Goal: Task Accomplishment & Management: Use online tool/utility

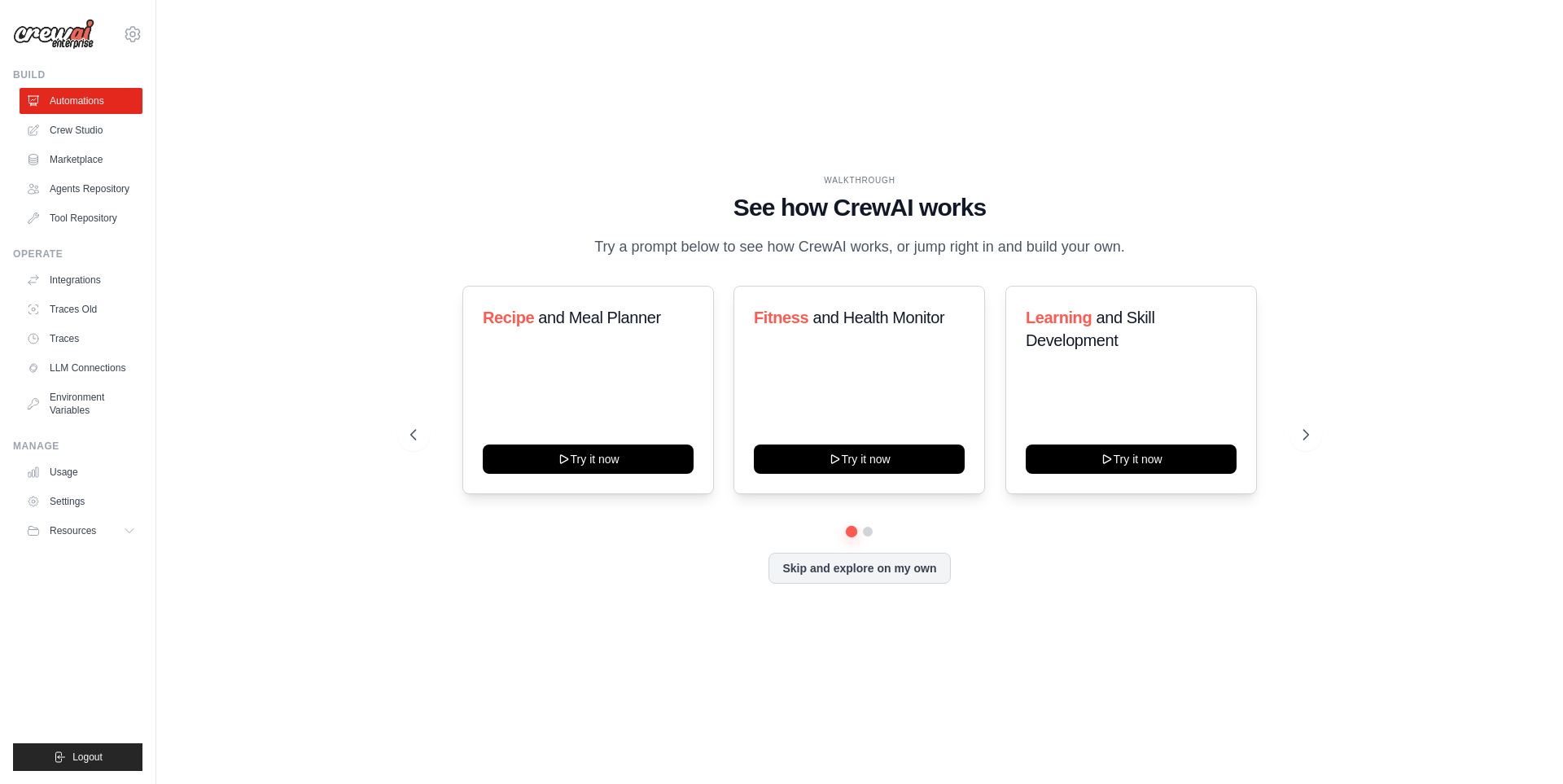
drag, startPoint x: 596, startPoint y: 237, endPoint x: 1130, endPoint y: 240, distance: 534.0
click at [1130, 240] on p "Try a prompt below to see how CrewAI works, or jump right in and build your own." at bounding box center [859, 247] width 547 height 24
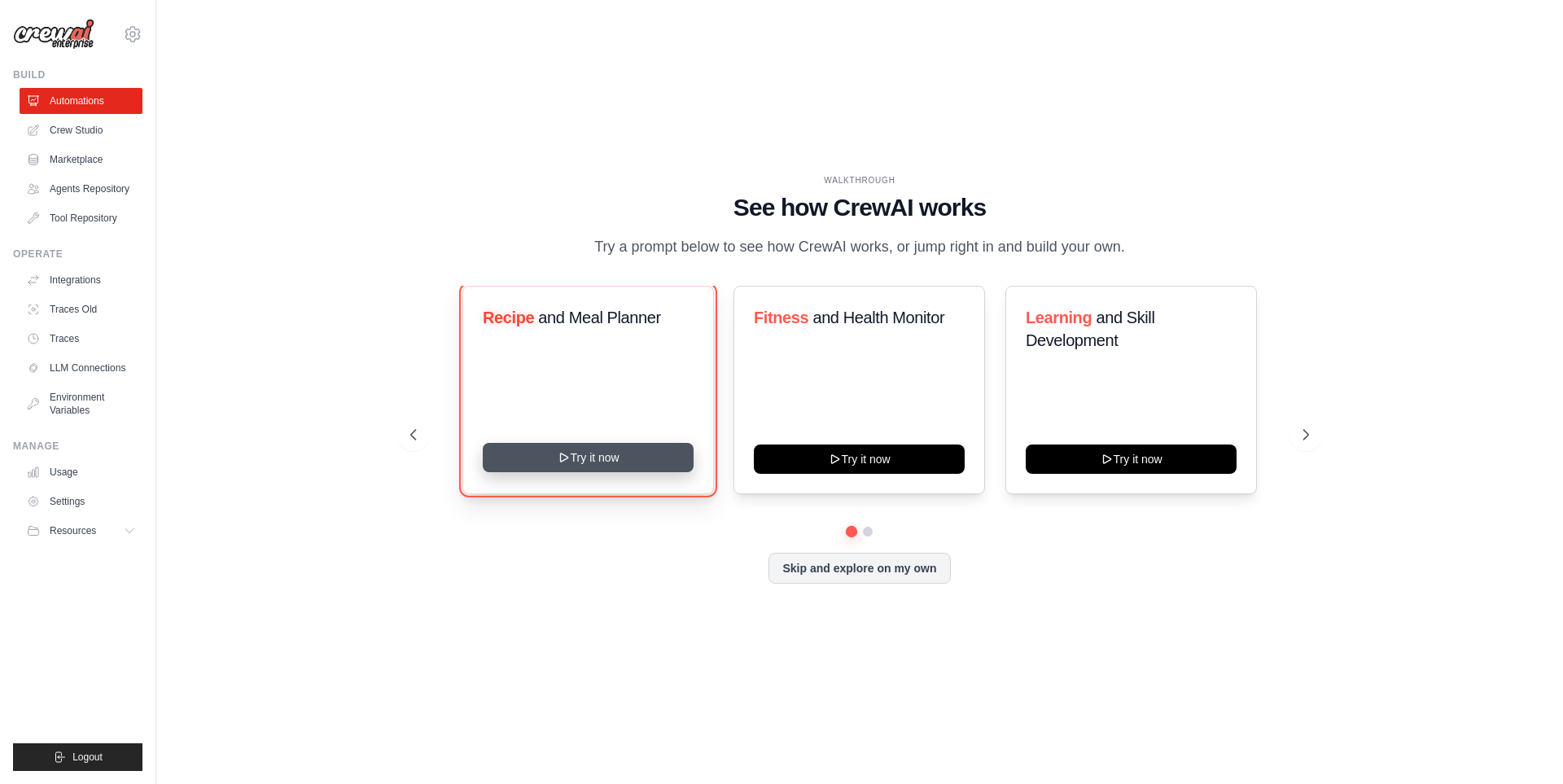
click at [600, 469] on button "Try it now" at bounding box center [588, 458] width 211 height 29
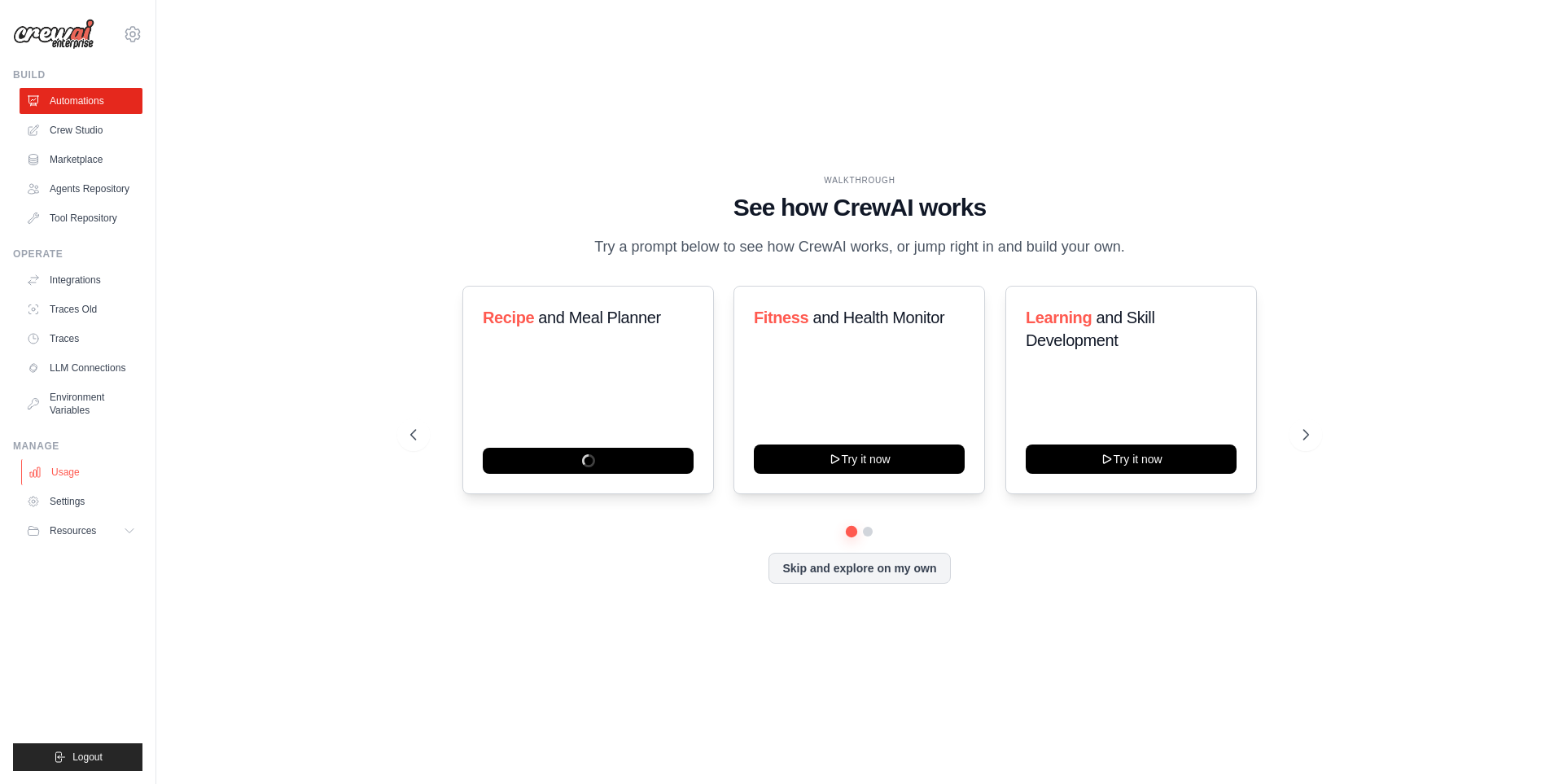
click at [76, 471] on link "Usage" at bounding box center [83, 472] width 123 height 26
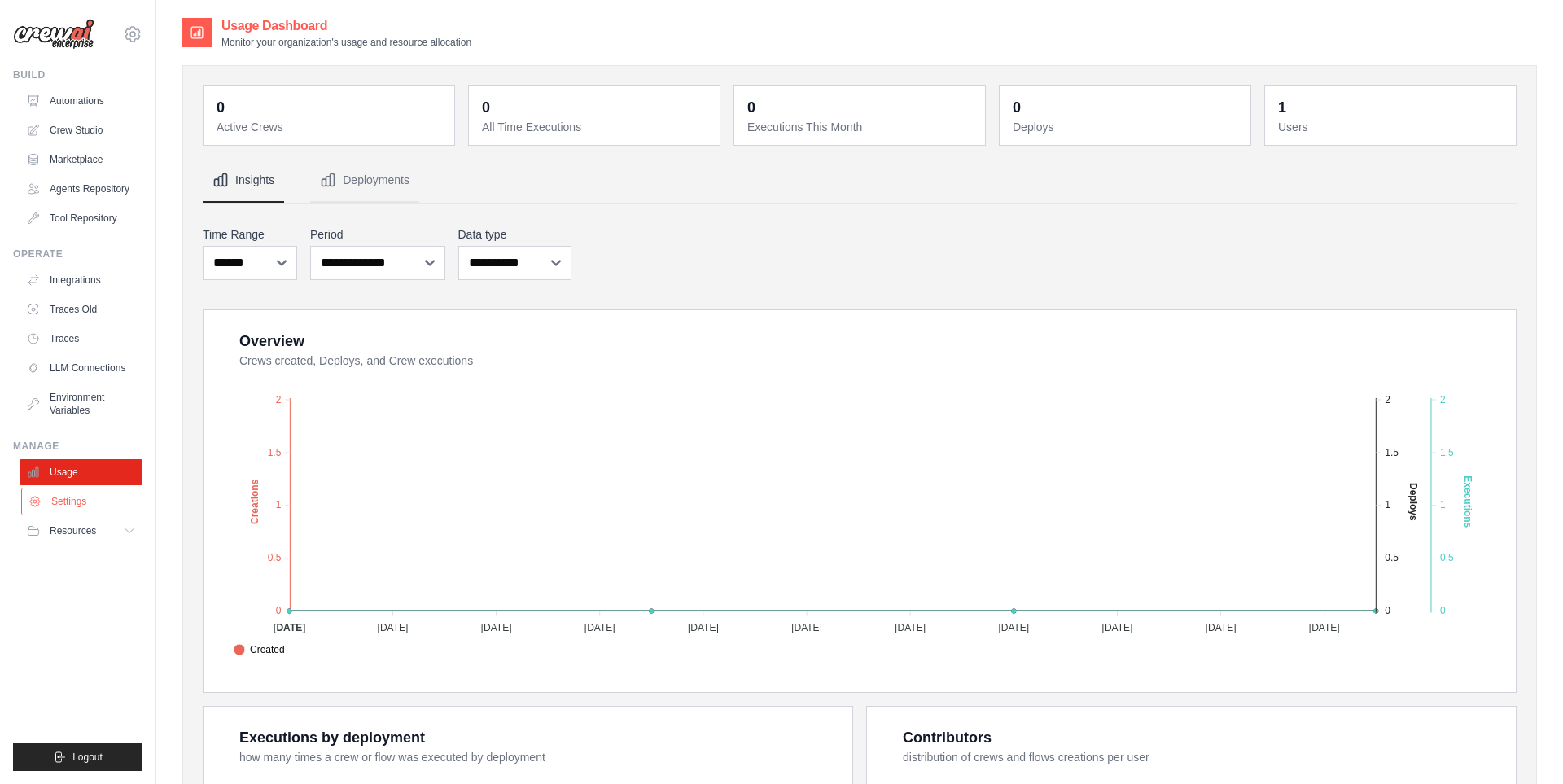
click at [76, 504] on link "Settings" at bounding box center [83, 502] width 123 height 26
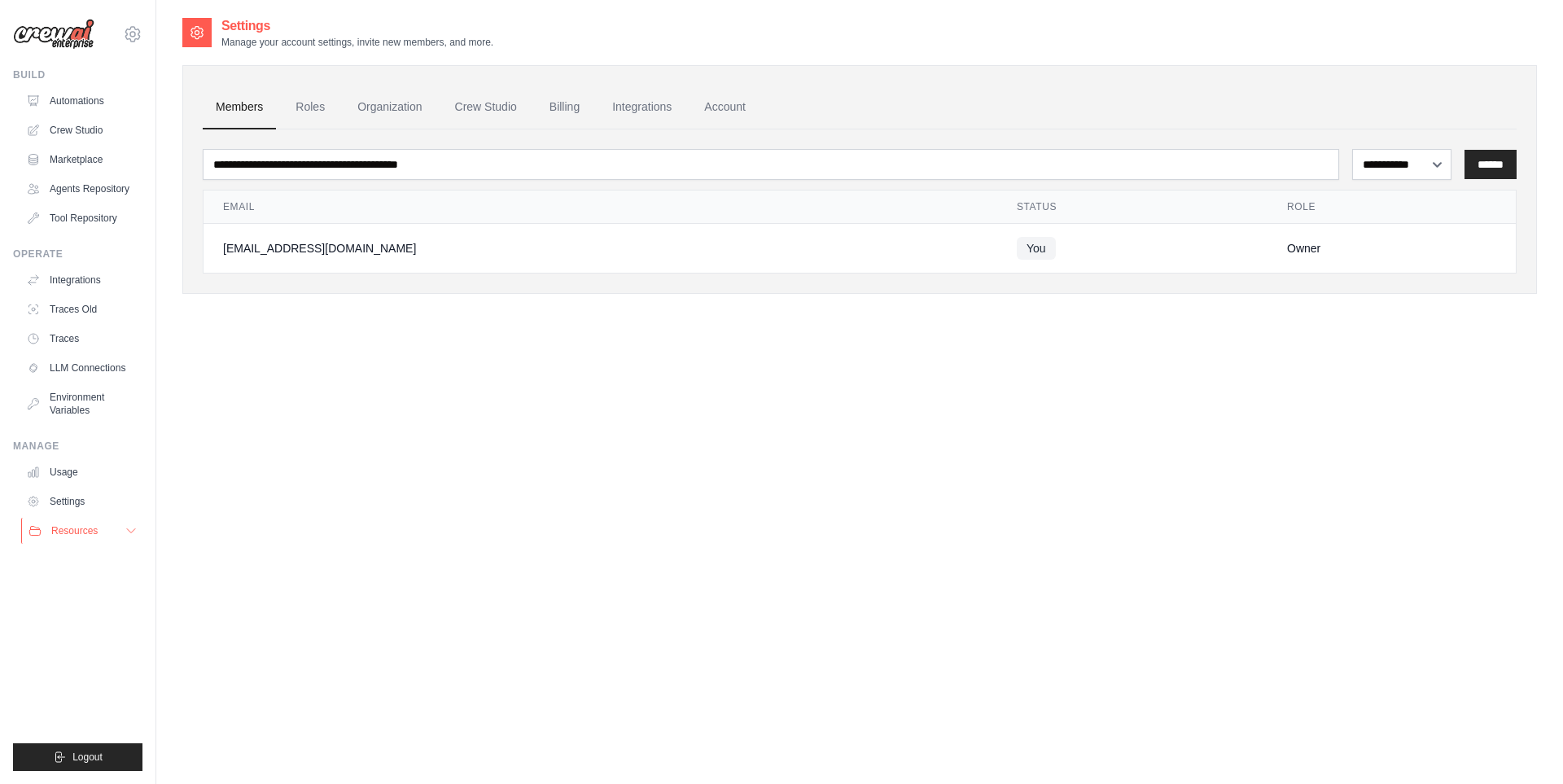
click at [121, 533] on button "Resources" at bounding box center [83, 530] width 123 height 26
click at [83, 392] on link "Environment Variables" at bounding box center [83, 403] width 123 height 39
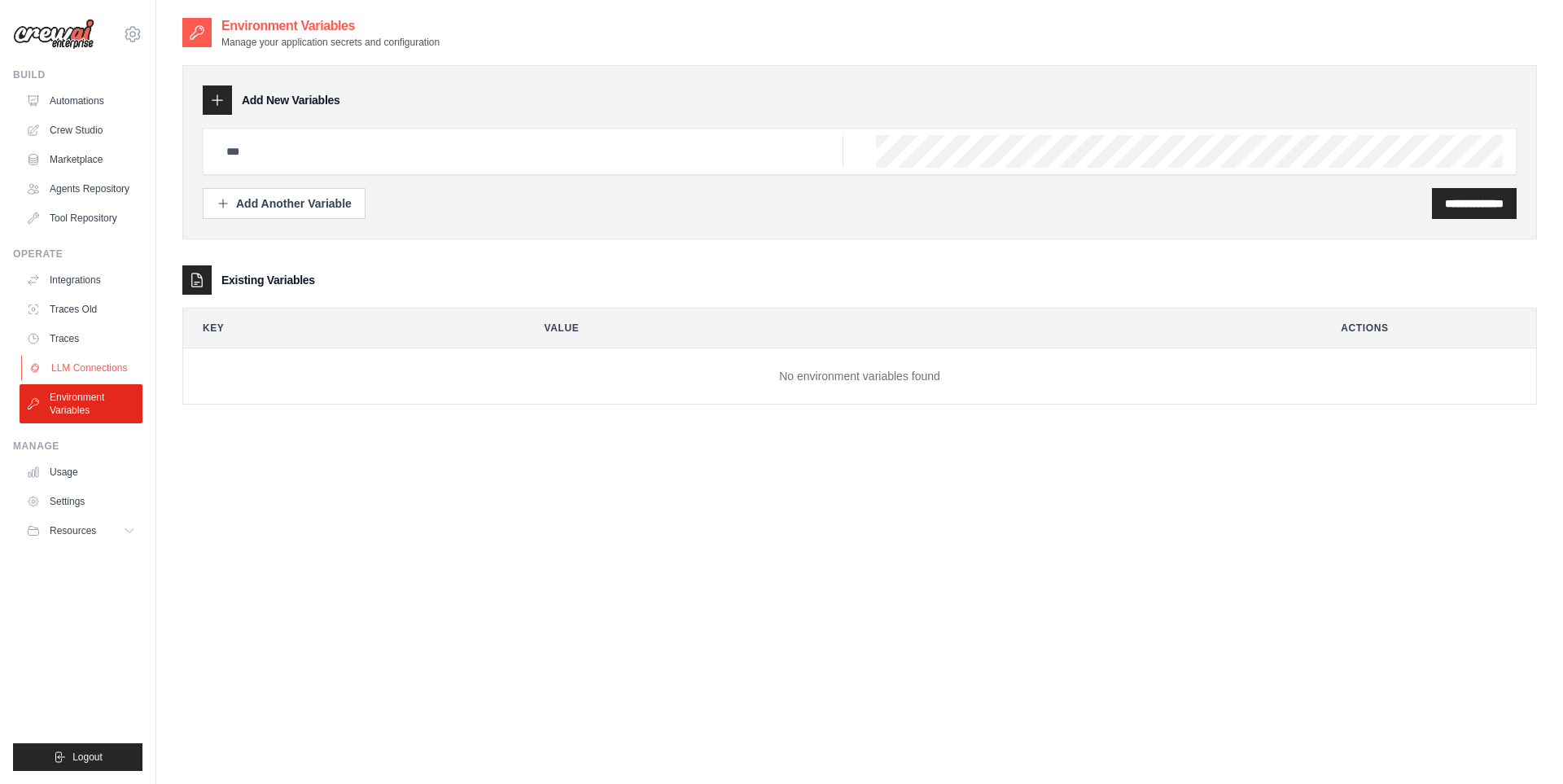
click at [83, 370] on link "LLM Connections" at bounding box center [83, 368] width 123 height 26
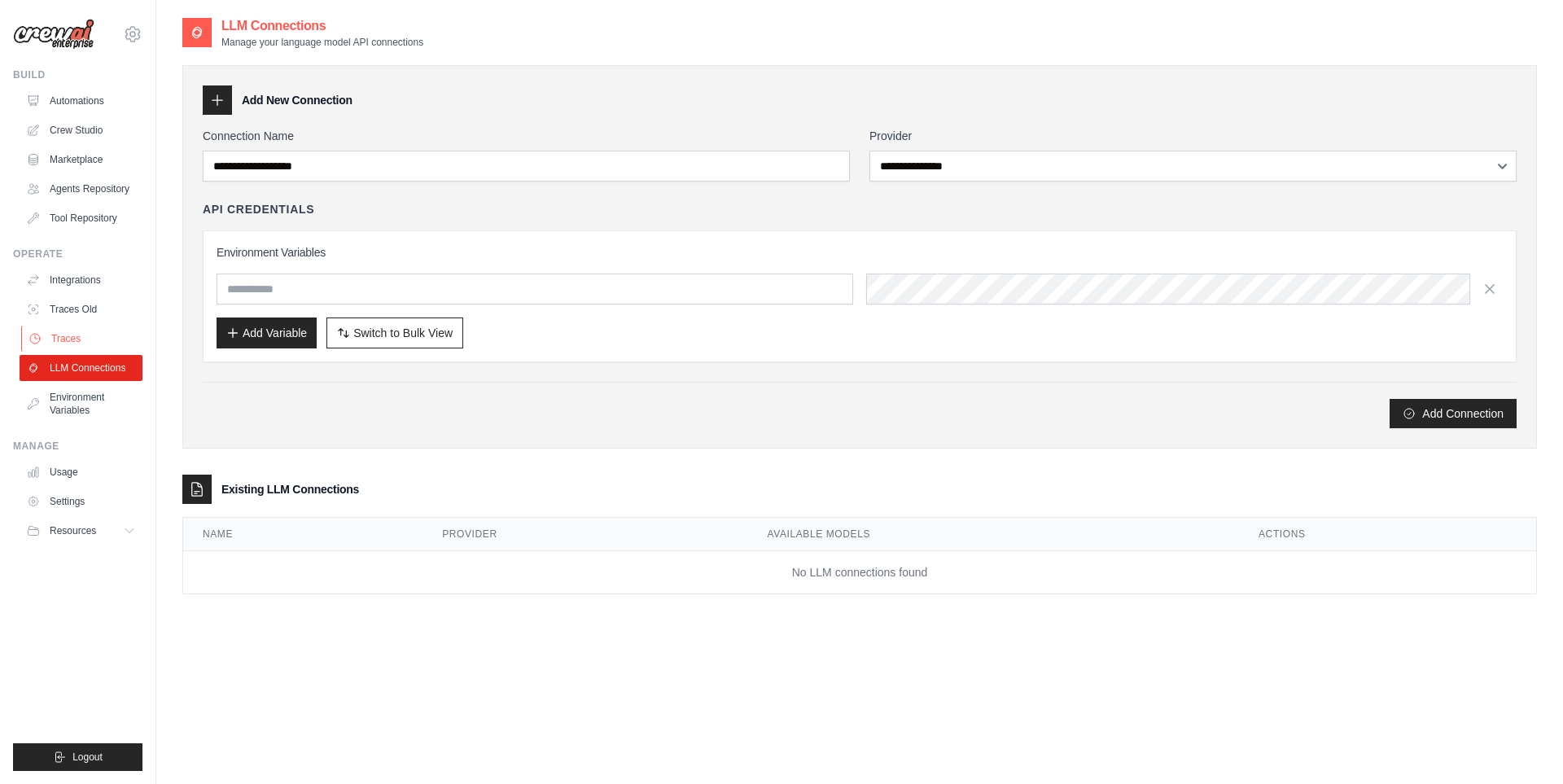
click at [70, 341] on link "Traces" at bounding box center [83, 338] width 123 height 26
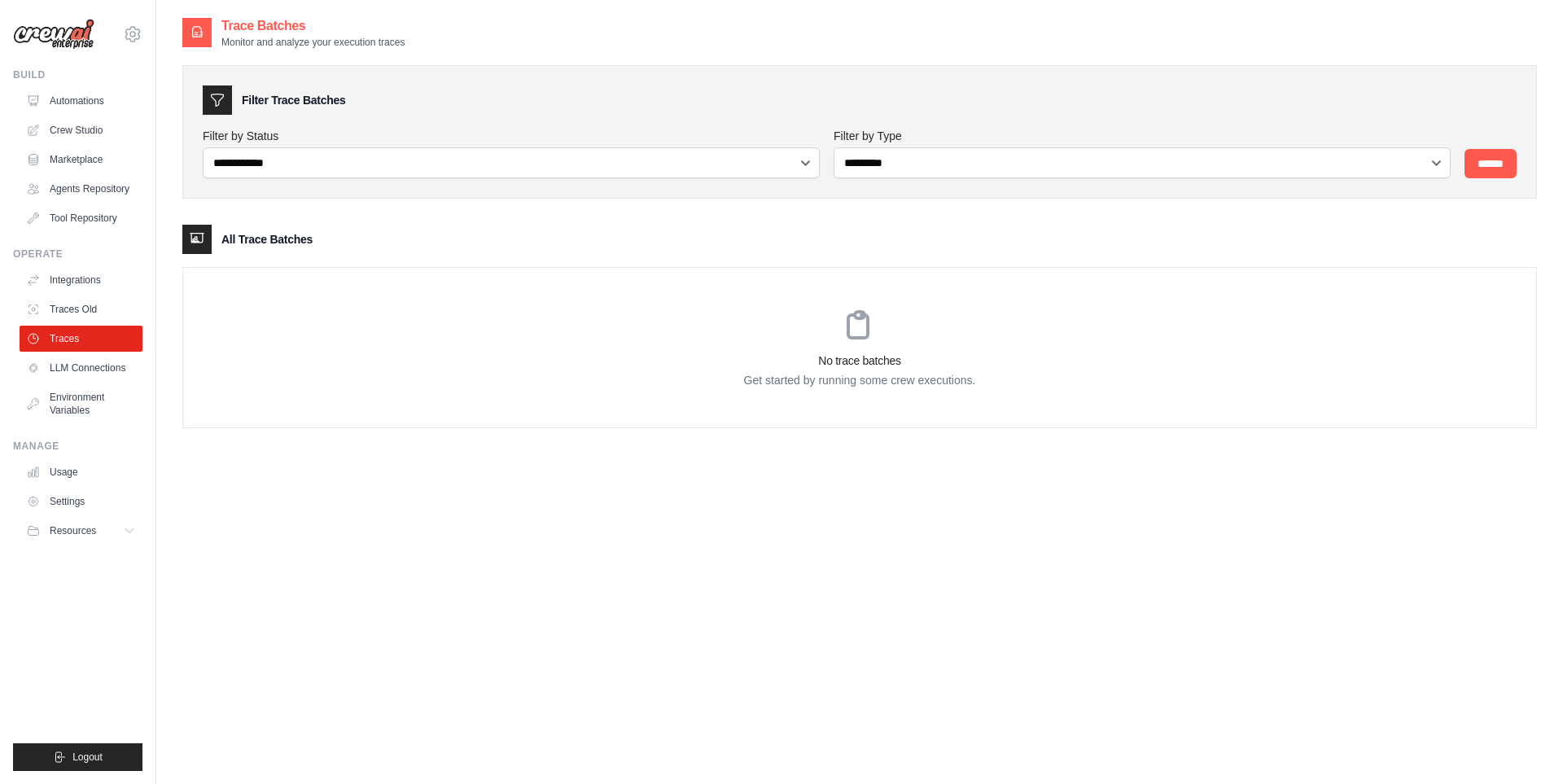
click at [80, 381] on ul "Integrations Traces Old Traces LLM Connections Environment Variables" at bounding box center [81, 345] width 123 height 156
click at [89, 377] on link "LLM Connections" at bounding box center [83, 368] width 123 height 26
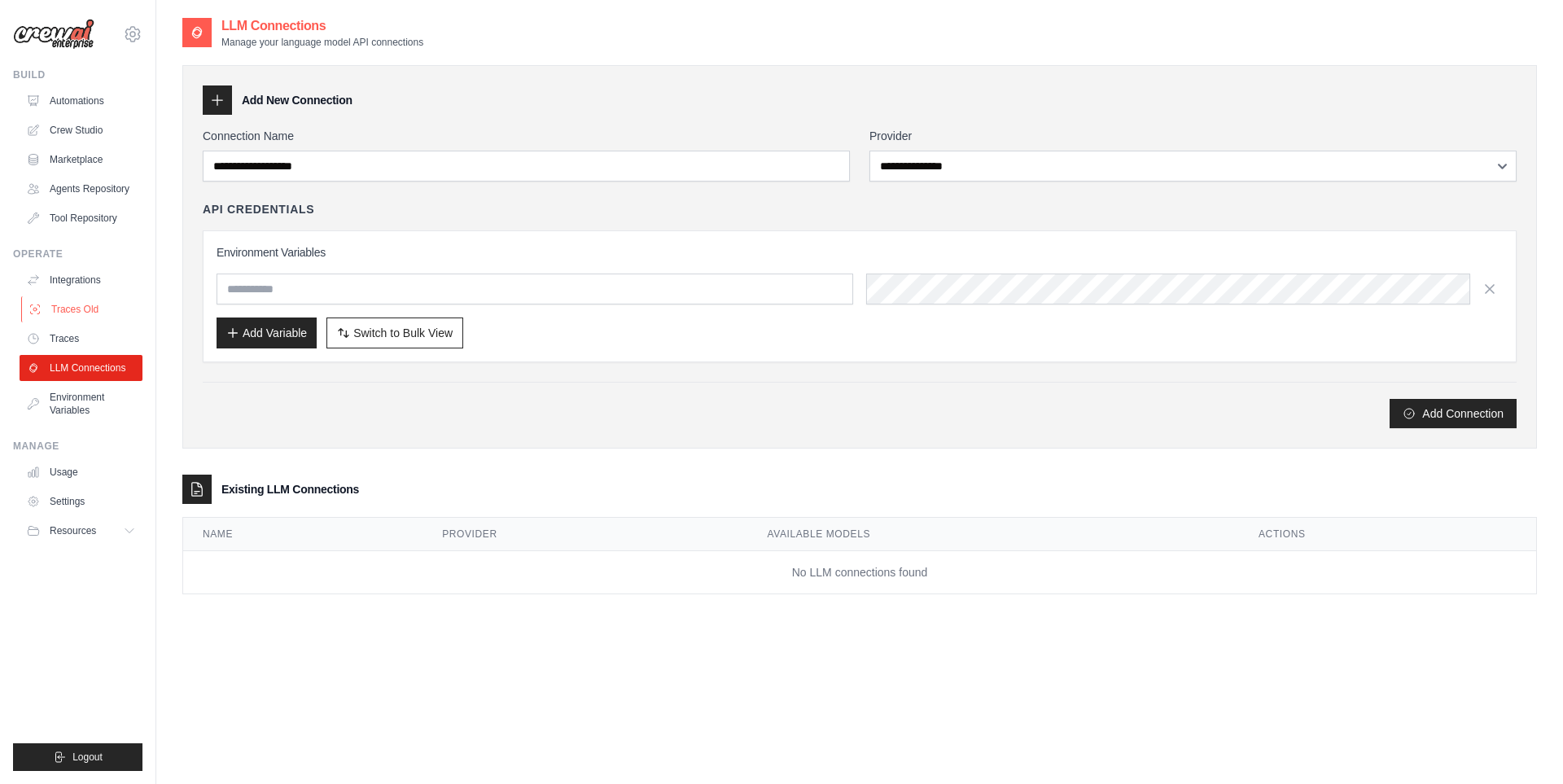
click at [83, 307] on link "Traces Old" at bounding box center [83, 309] width 123 height 26
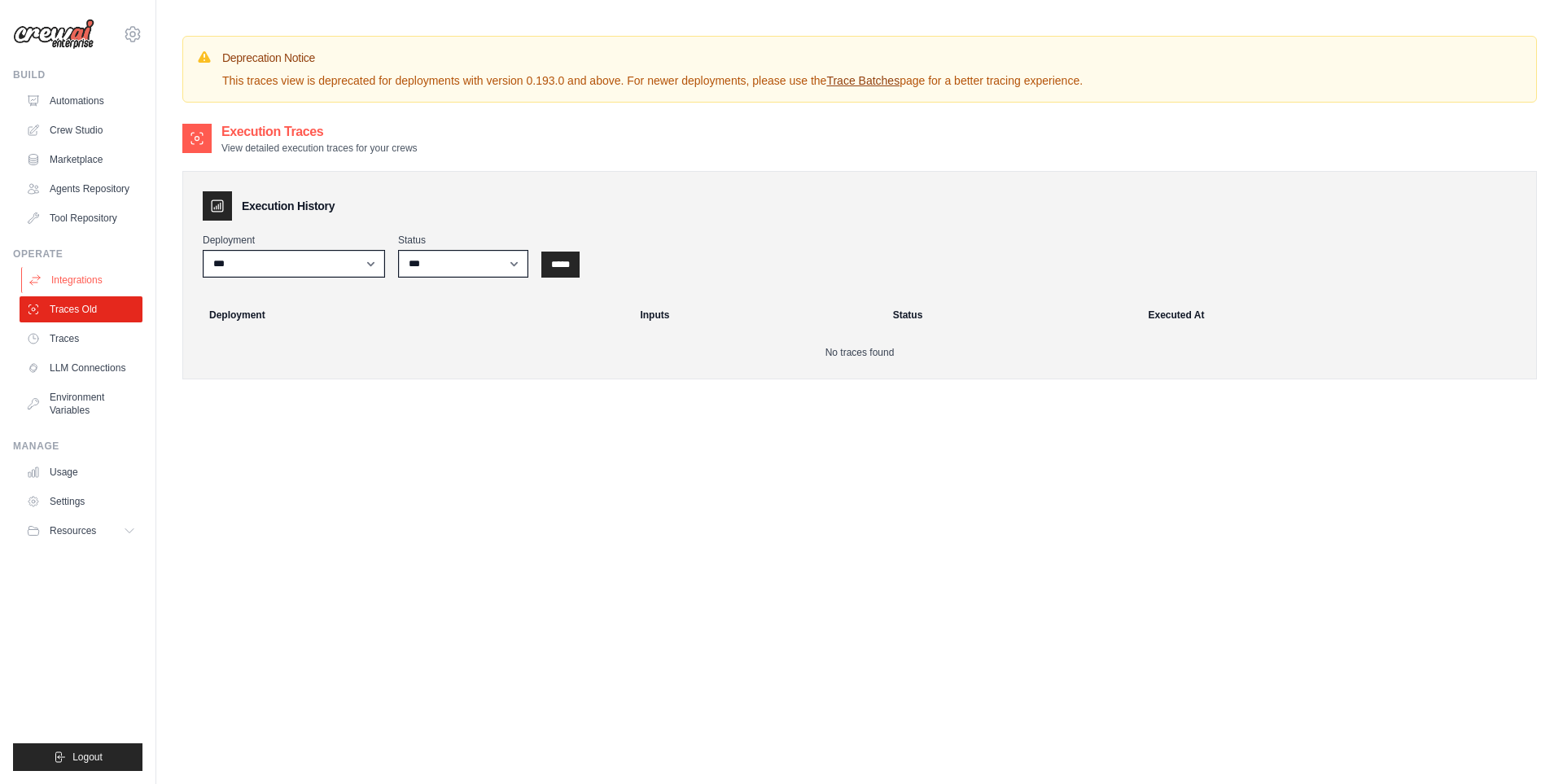
click at [86, 279] on link "Integrations" at bounding box center [83, 280] width 123 height 26
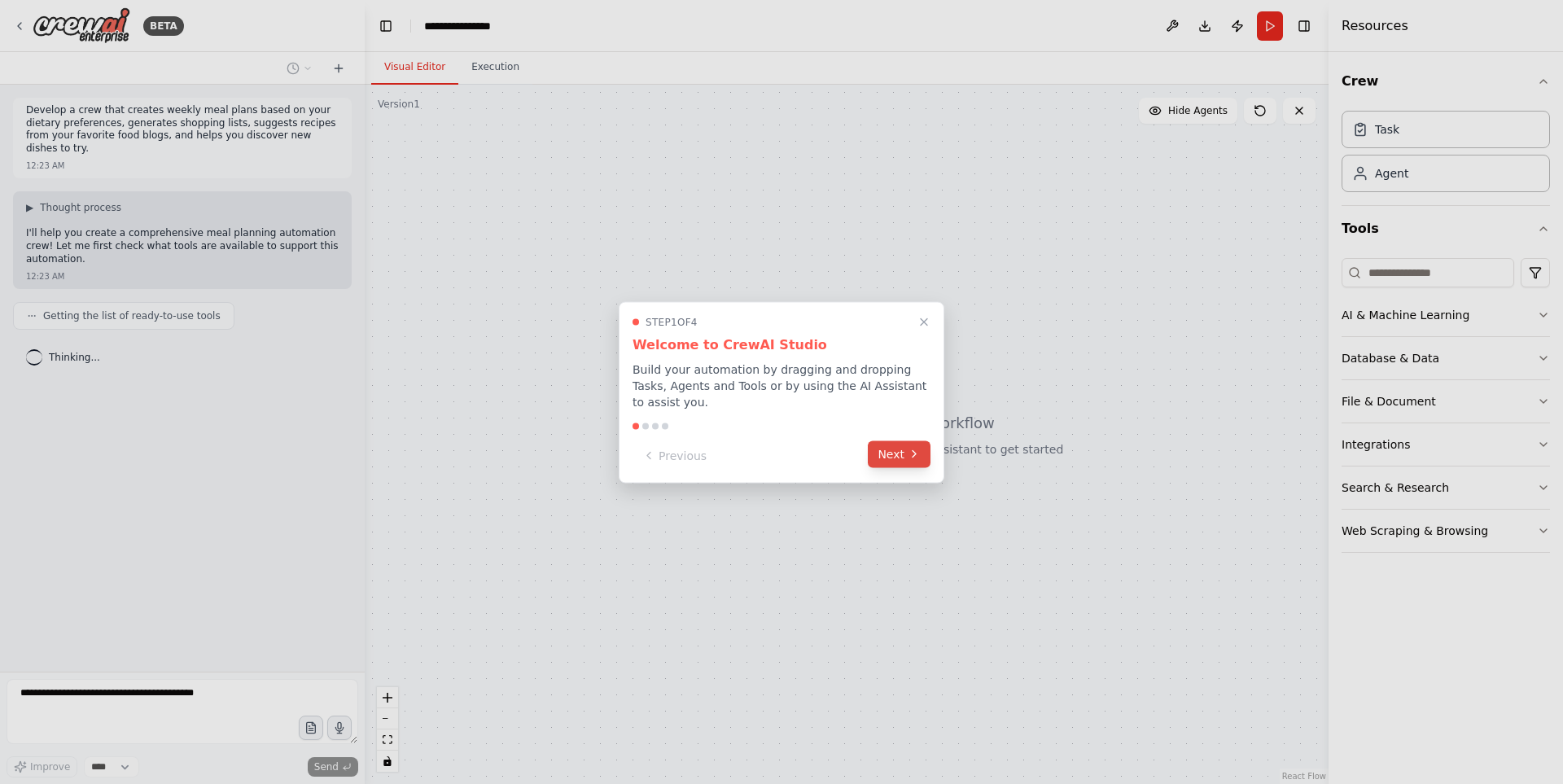
click at [908, 451] on icon at bounding box center [915, 454] width 13 height 13
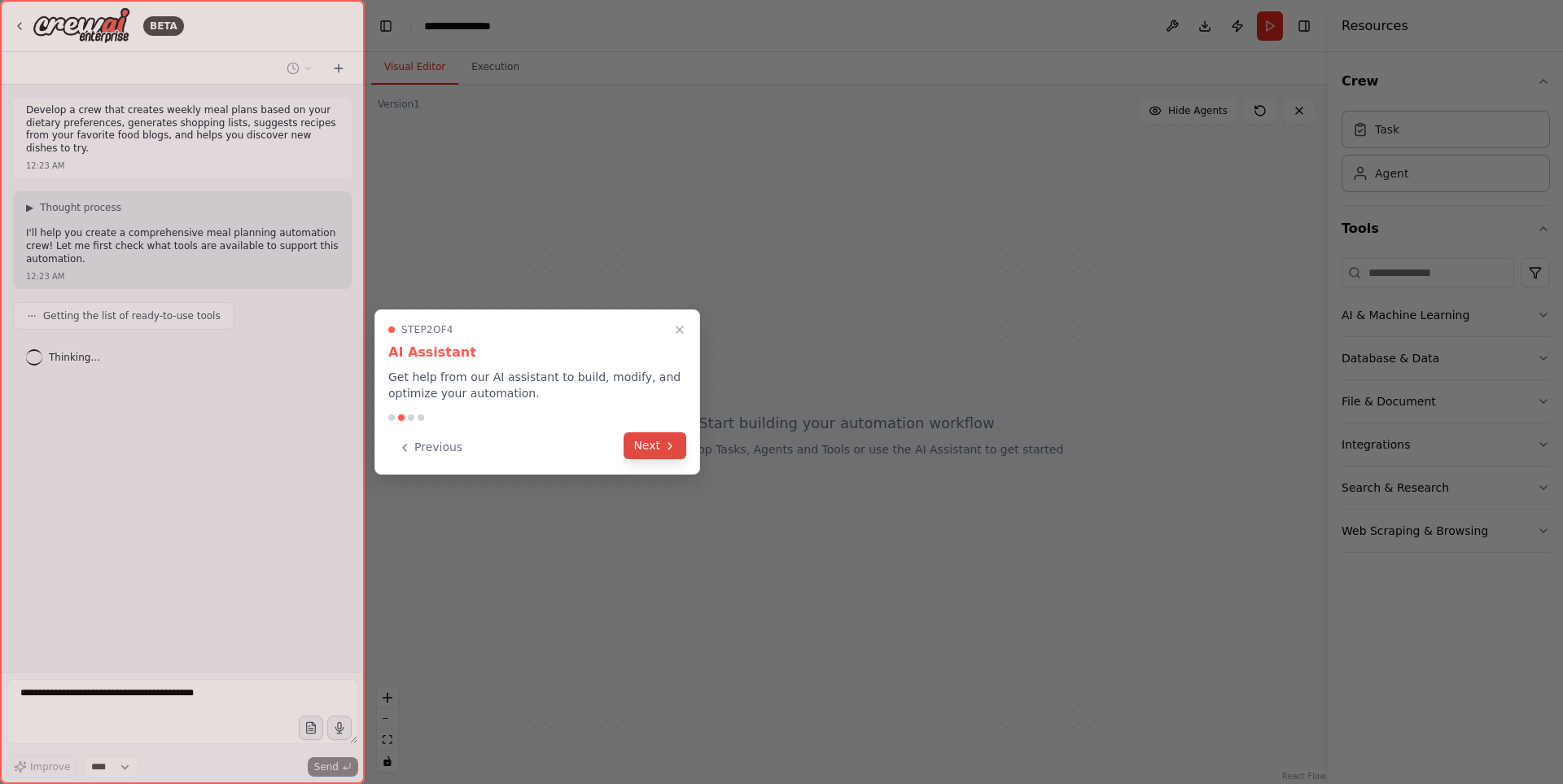
click at [680, 447] on button "Next" at bounding box center [655, 445] width 62 height 27
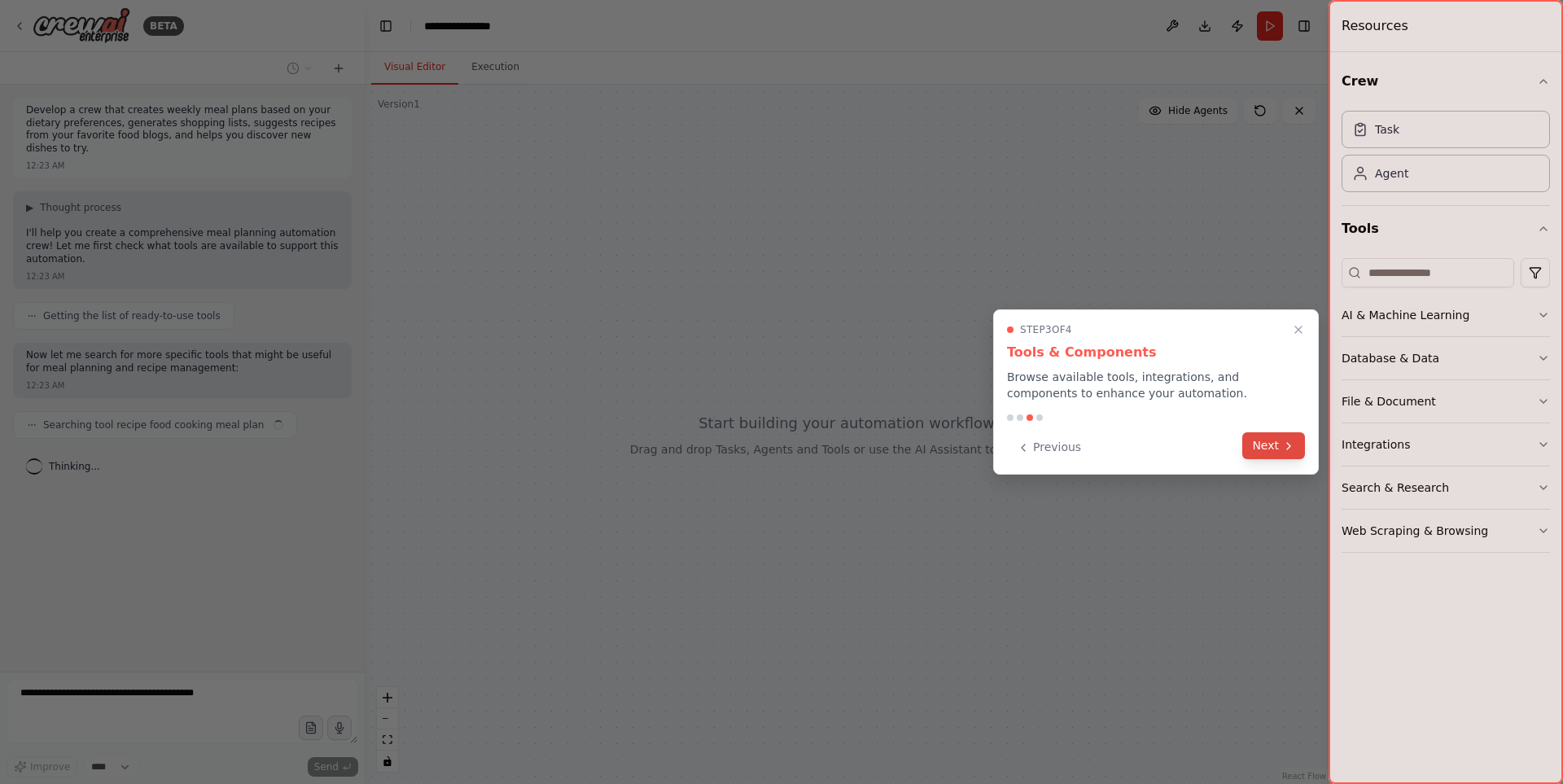
click at [1284, 437] on button "Next" at bounding box center [1273, 445] width 62 height 27
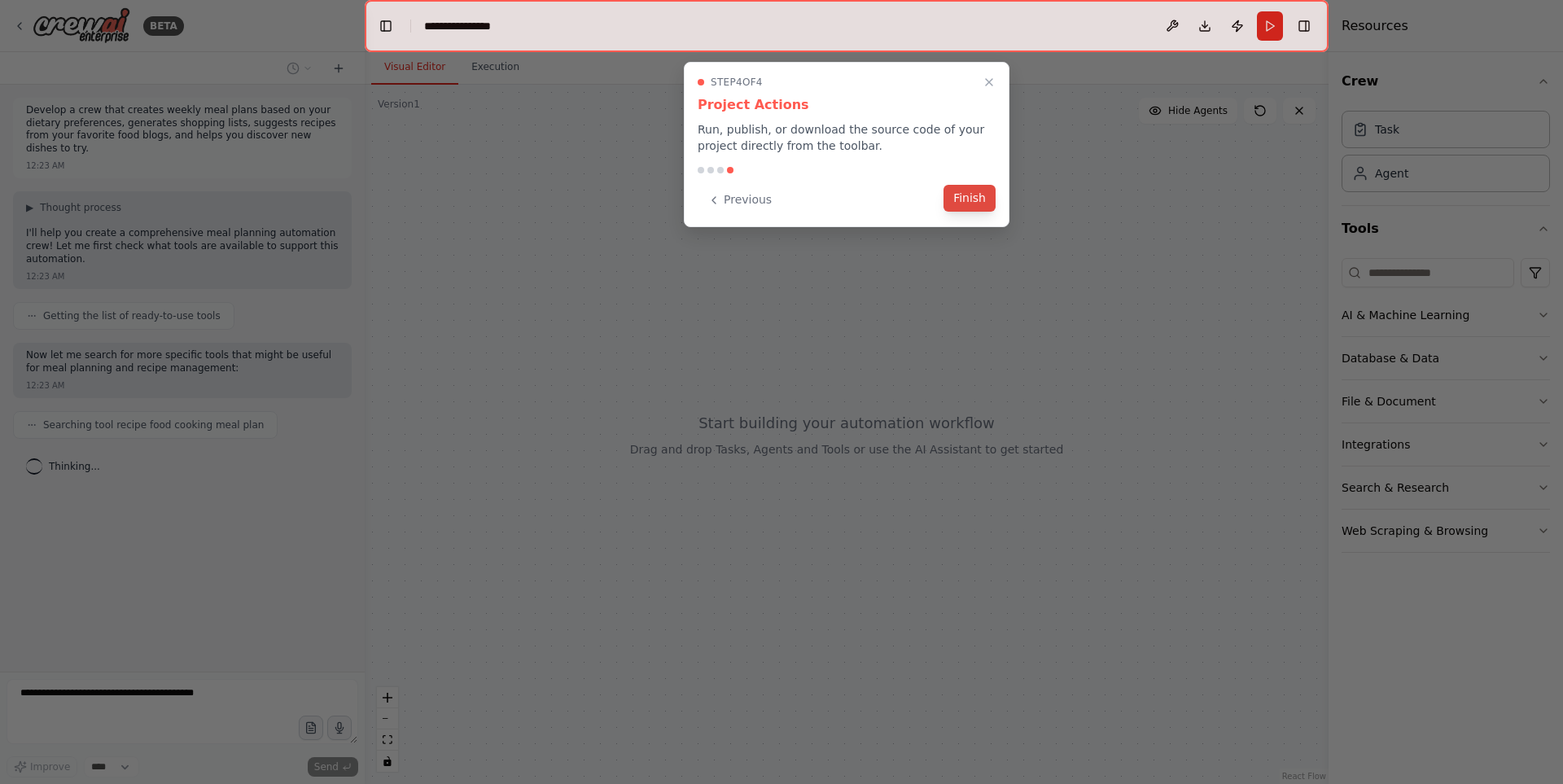
click at [967, 199] on button "Finish" at bounding box center [970, 197] width 52 height 27
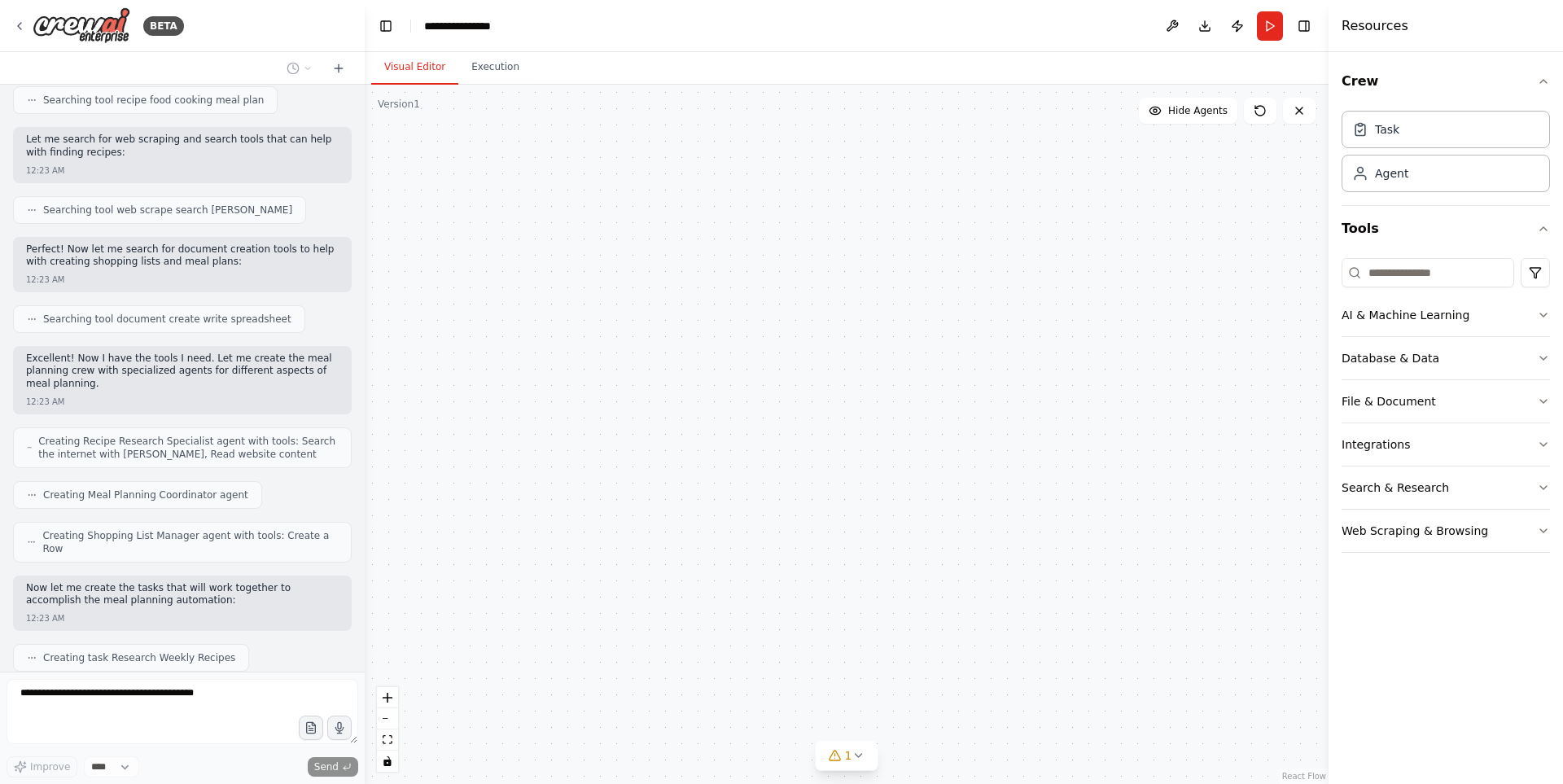
scroll to position [487, 0]
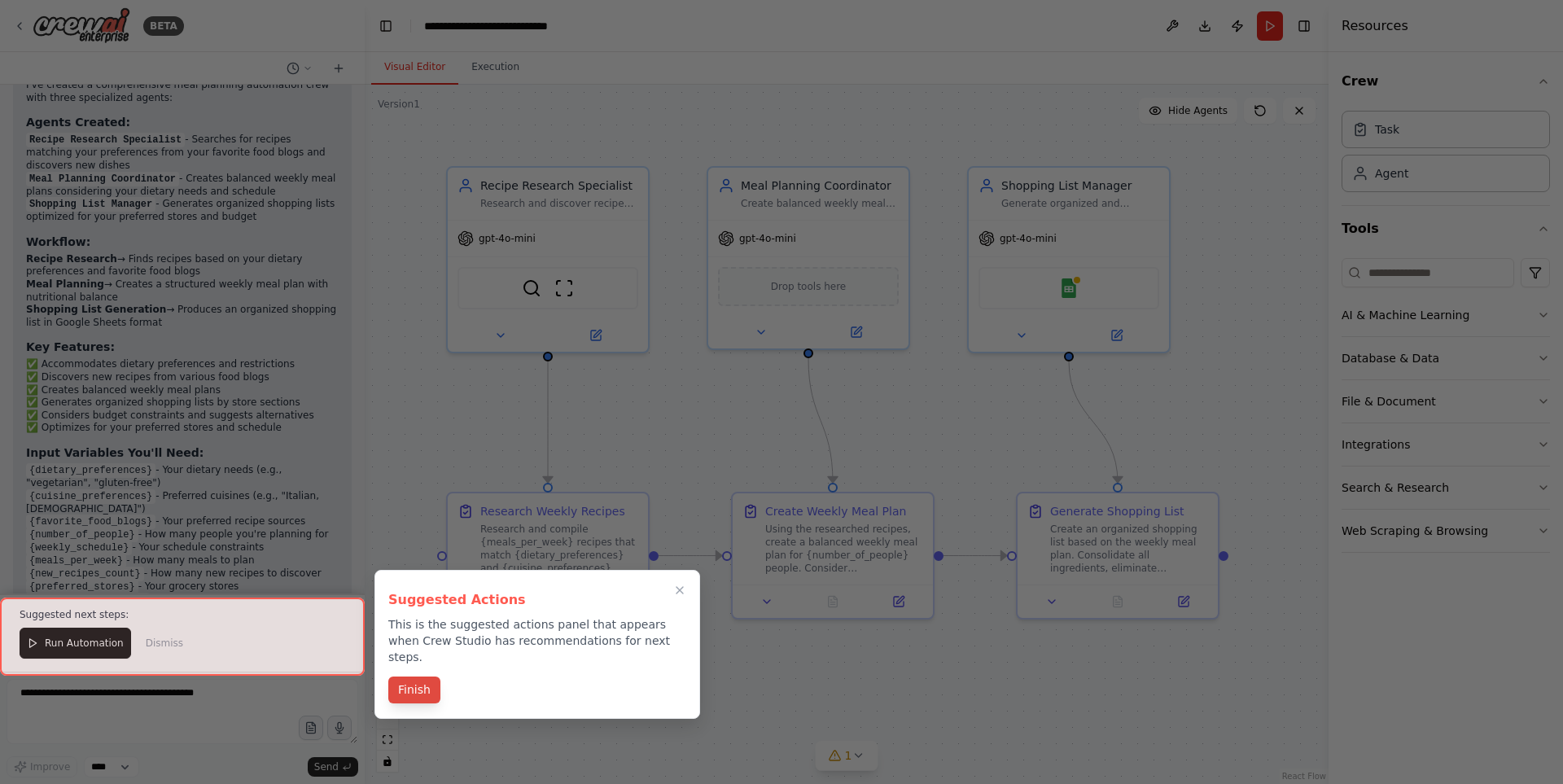
click at [397, 677] on button "Finish" at bounding box center [414, 690] width 52 height 27
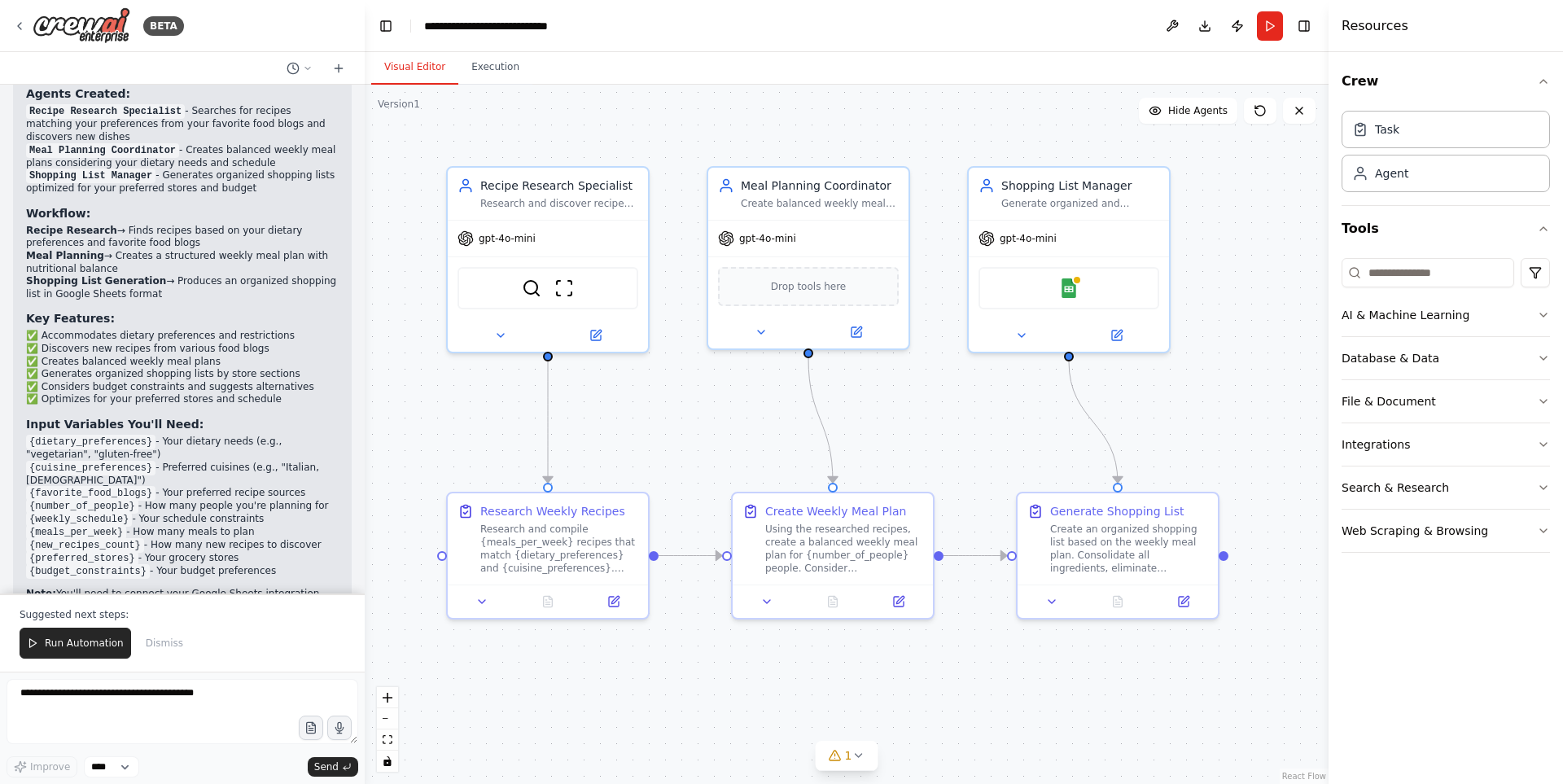
scroll to position [1302, 0]
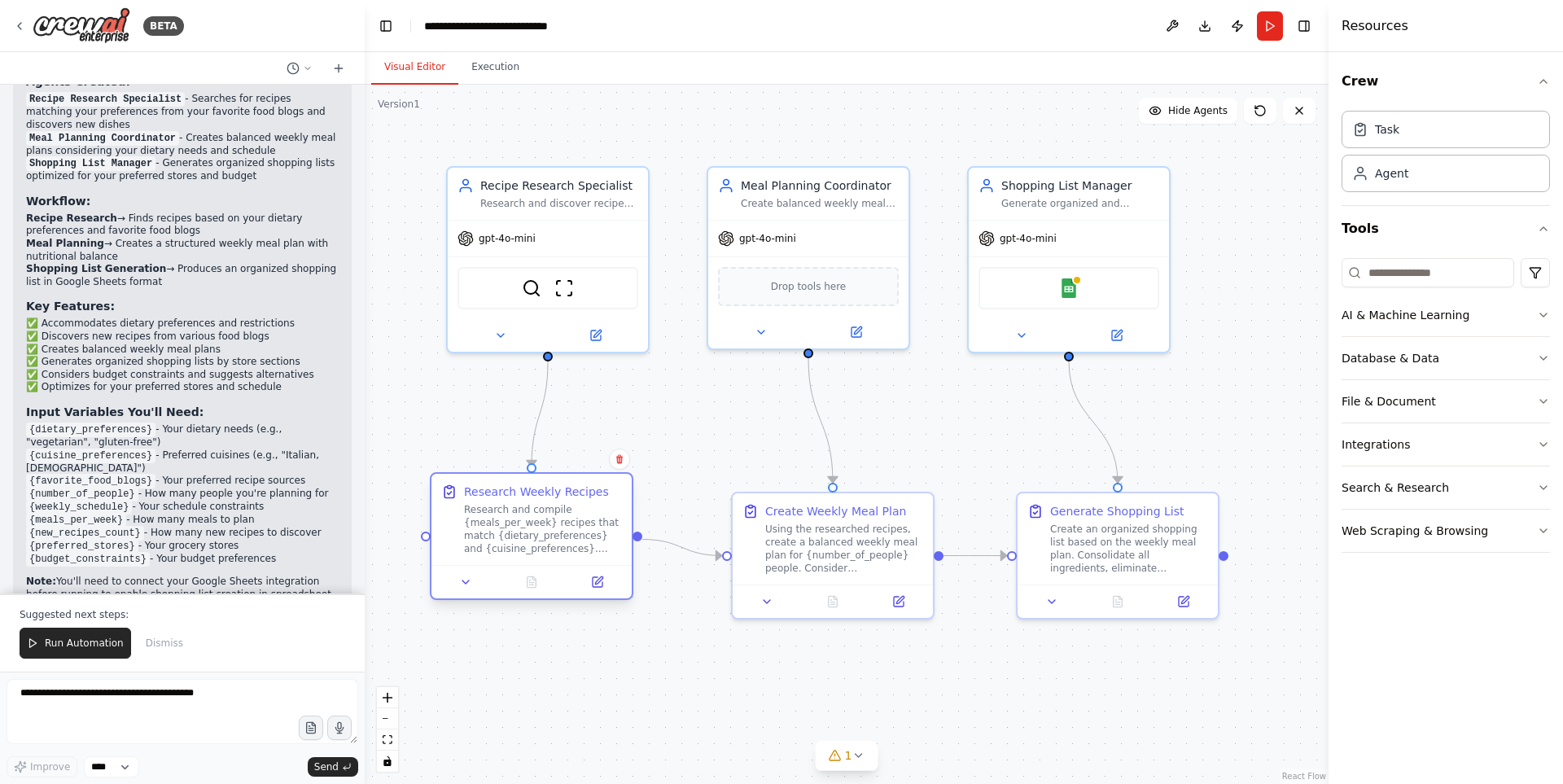
drag, startPoint x: 554, startPoint y: 529, endPoint x: 542, endPoint y: 517, distance: 17.0
click at [542, 517] on div "Research and compile {meals_per_week} recipes that match {dietary_preferences} …" at bounding box center [543, 528] width 158 height 52
click at [466, 577] on icon at bounding box center [466, 581] width 13 height 13
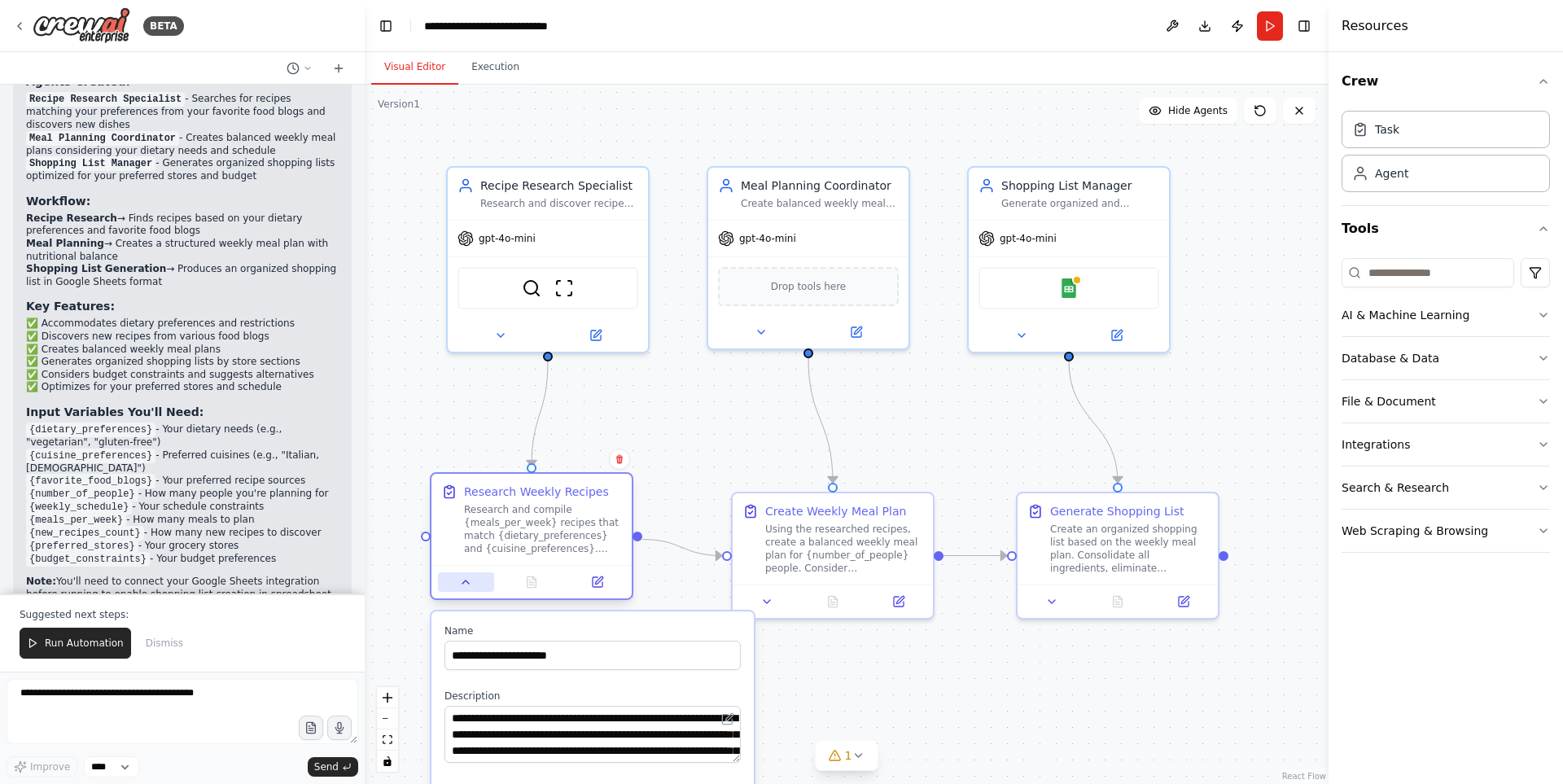
click at [467, 579] on icon at bounding box center [466, 581] width 13 height 13
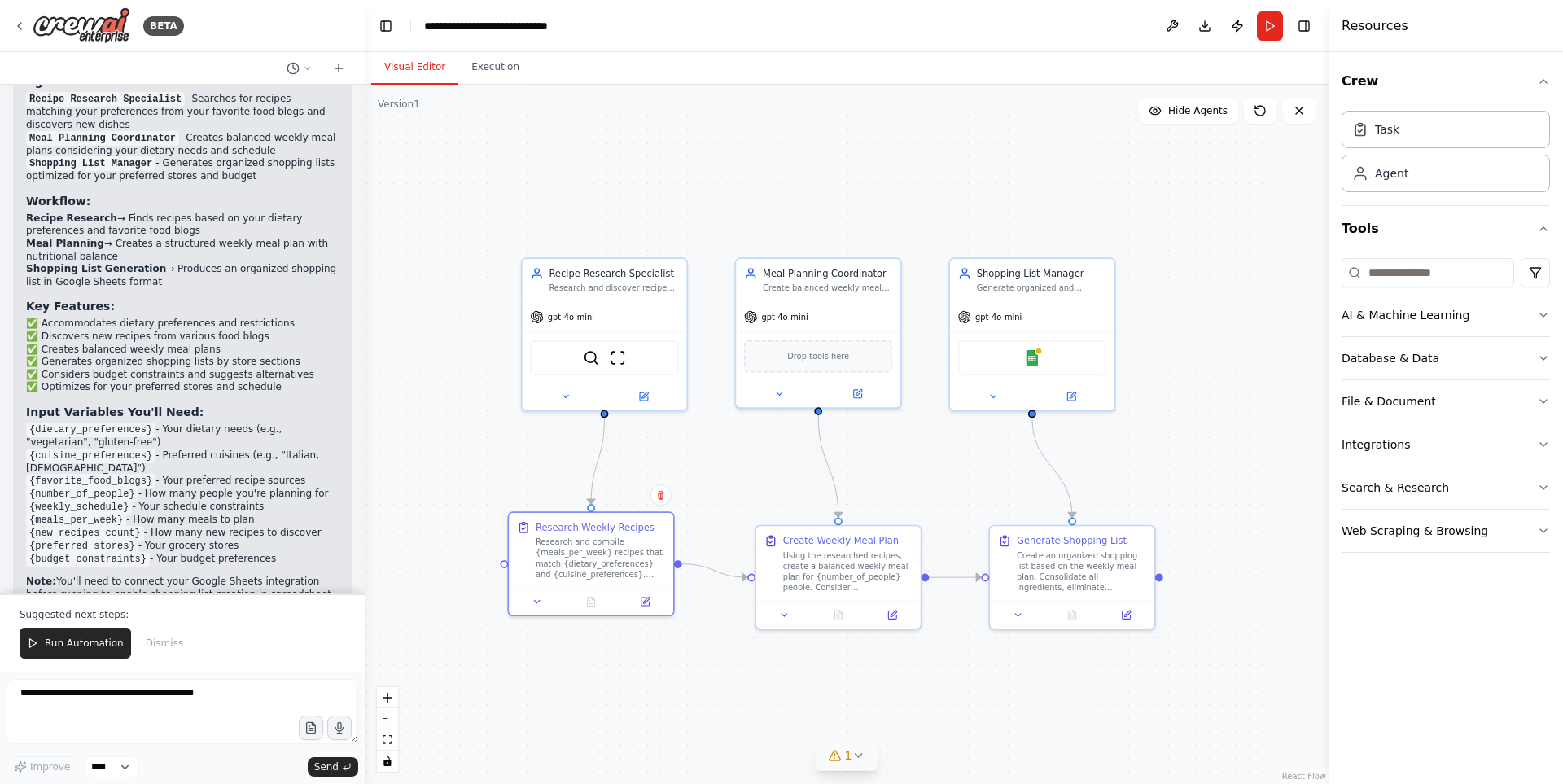
click at [851, 758] on icon at bounding box center [858, 756] width 13 height 13
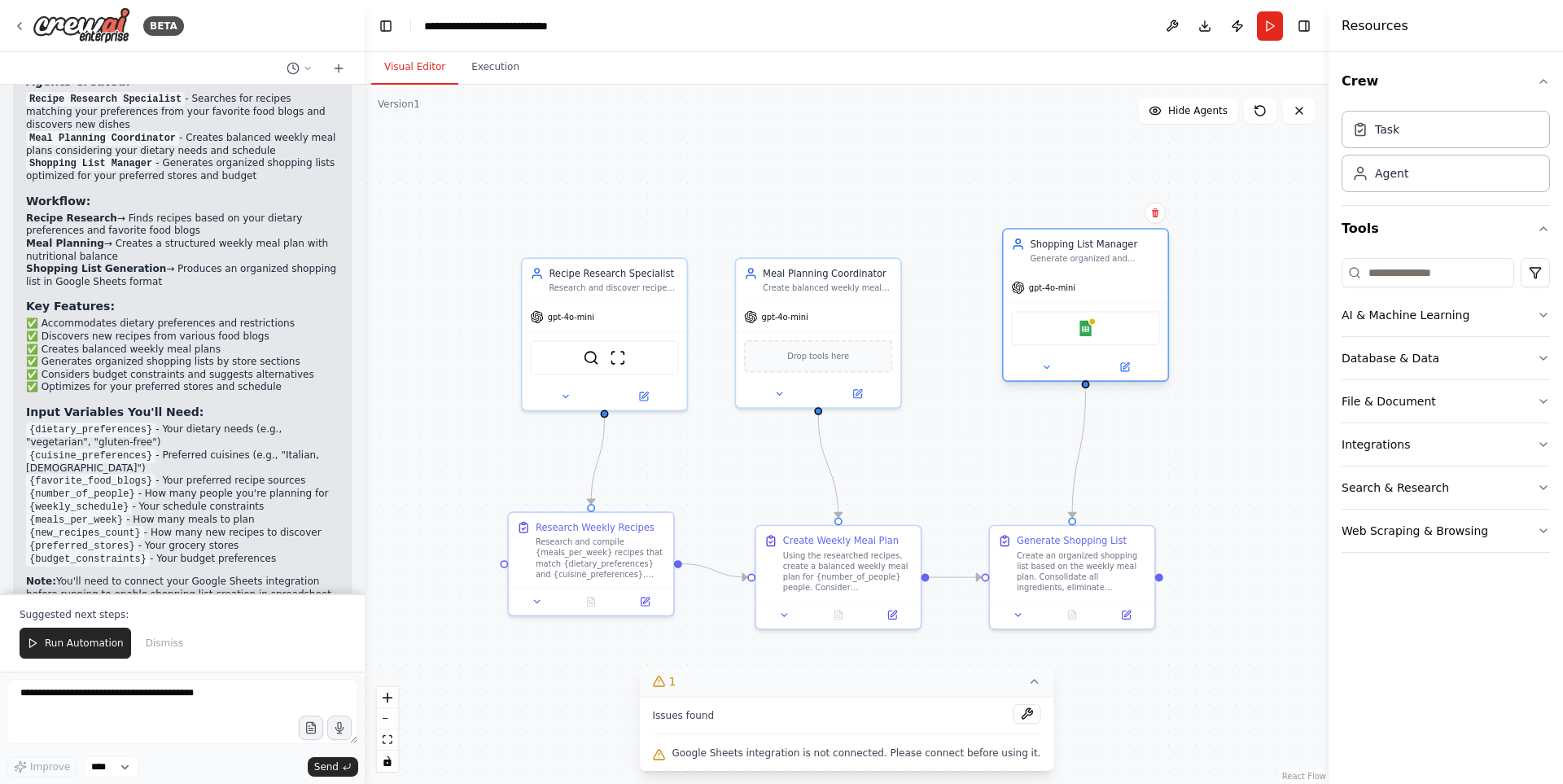
drag, startPoint x: 1020, startPoint y: 277, endPoint x: 1083, endPoint y: 248, distance: 69.4
click at [1083, 248] on div "Shopping List Manager" at bounding box center [1094, 244] width 129 height 13
click at [1094, 330] on div "Google Sheets" at bounding box center [1085, 328] width 149 height 35
click at [1058, 365] on button at bounding box center [1047, 367] width 76 height 17
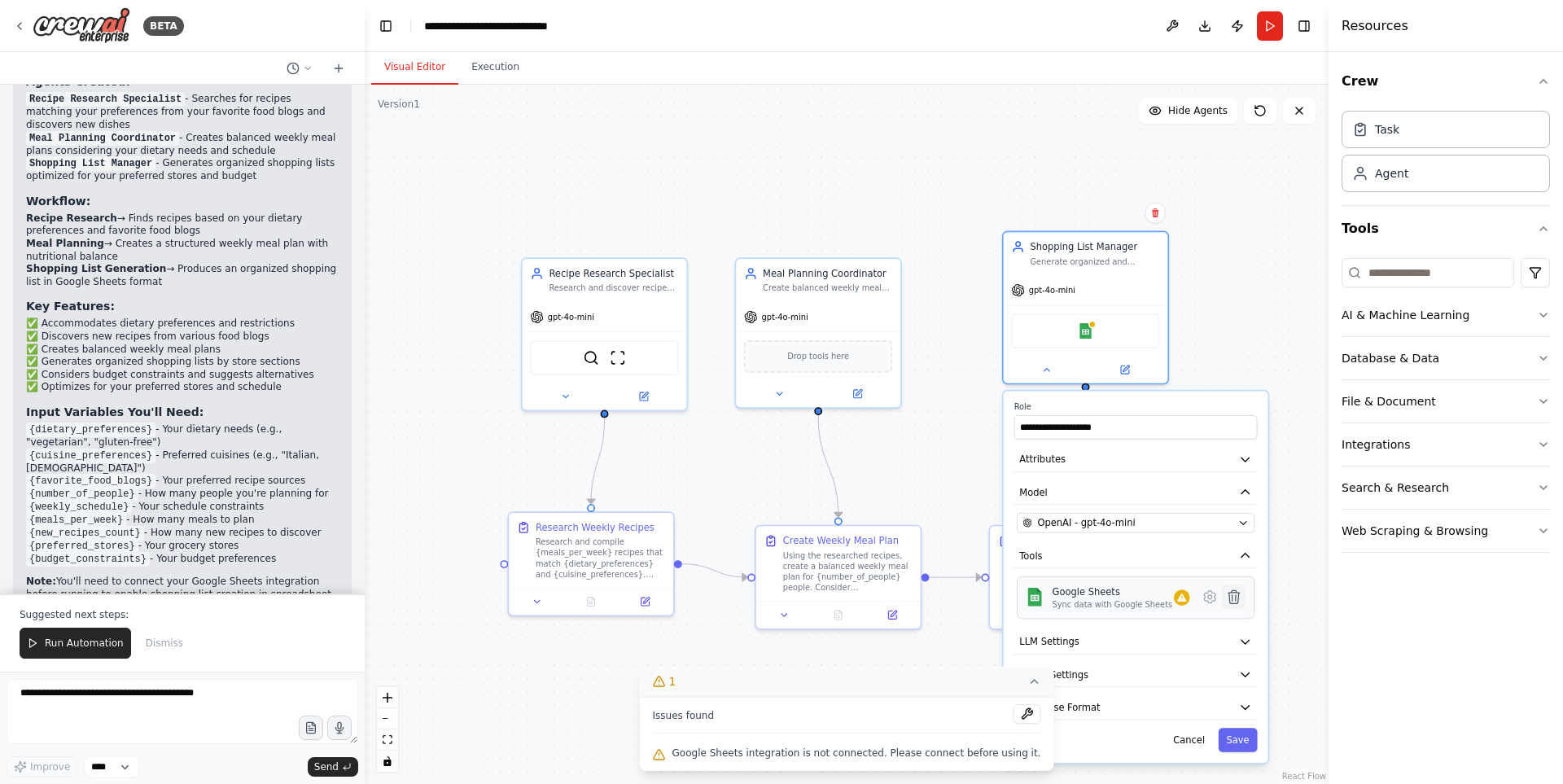
click at [1228, 599] on icon at bounding box center [1235, 597] width 17 height 17
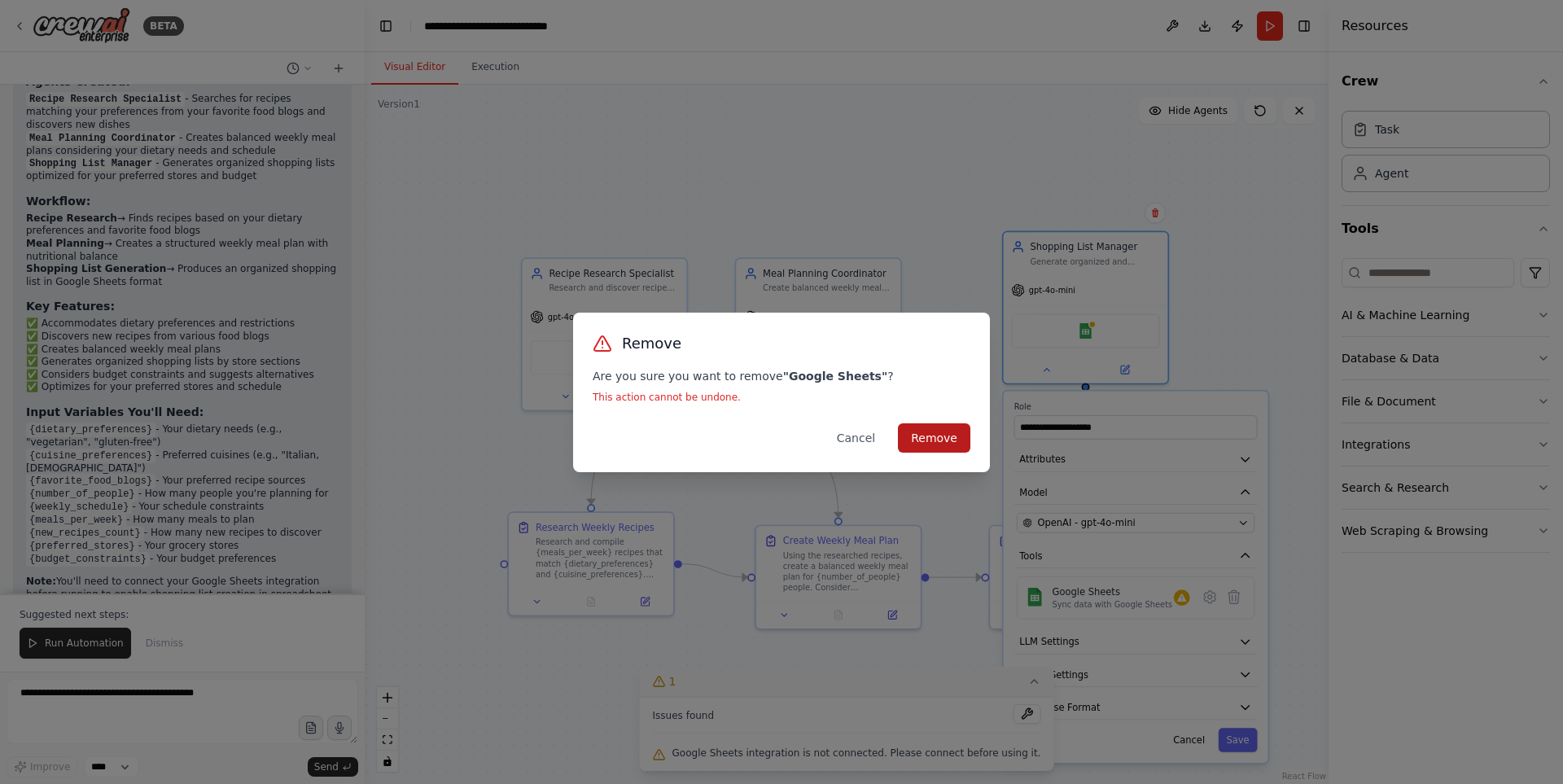
click at [956, 434] on button "Remove" at bounding box center [934, 438] width 72 height 29
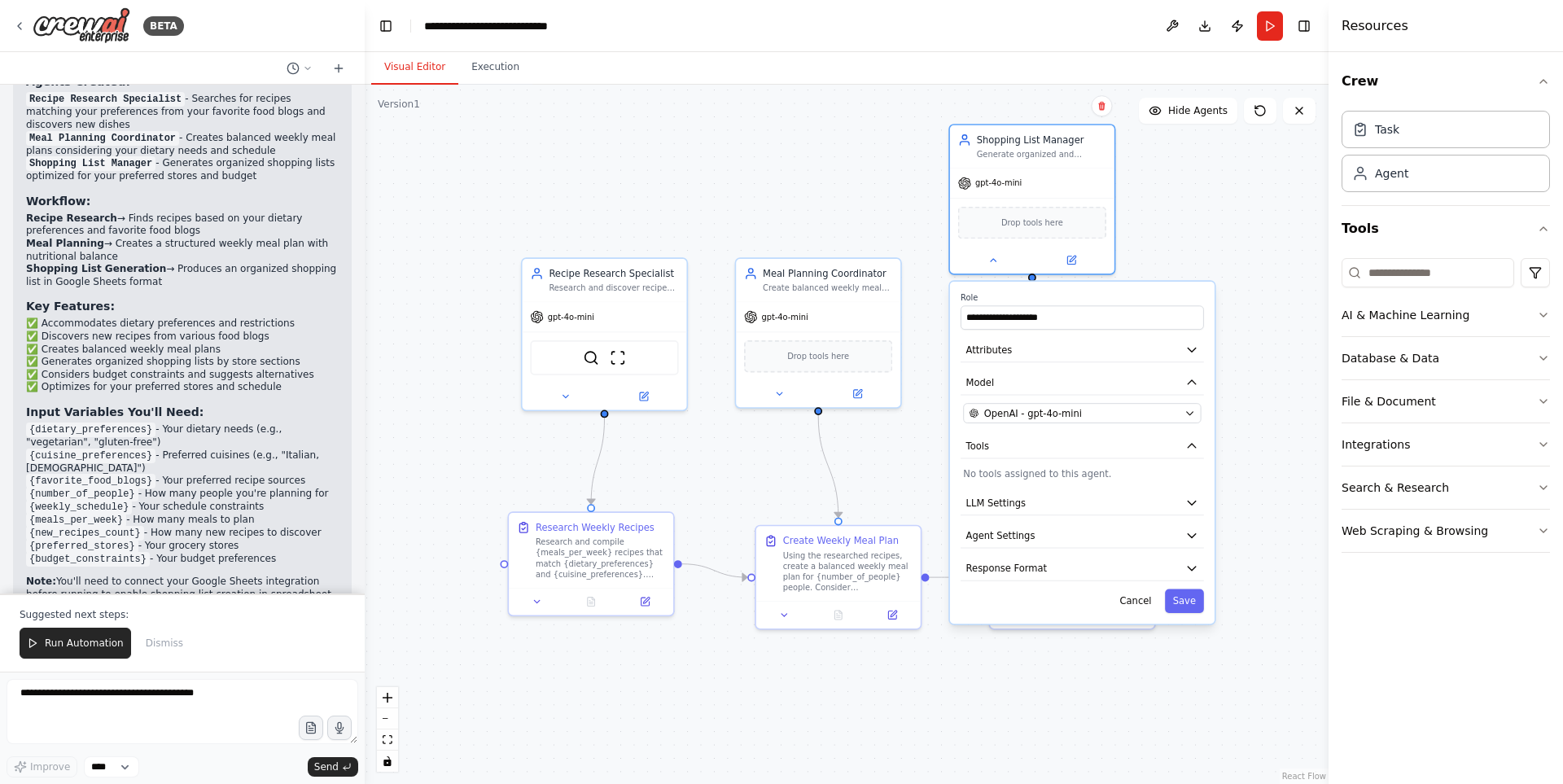
drag, startPoint x: 1214, startPoint y: 392, endPoint x: 1160, endPoint y: 279, distance: 125.2
click at [1160, 279] on div ".deletable-edge-delete-btn { width: 20px; height: 20px; border: 0px solid #ffff…" at bounding box center [847, 434] width 964 height 699
click at [1143, 465] on div "**********" at bounding box center [1082, 452] width 264 height 342
click at [1469, 277] on input at bounding box center [1428, 272] width 172 height 29
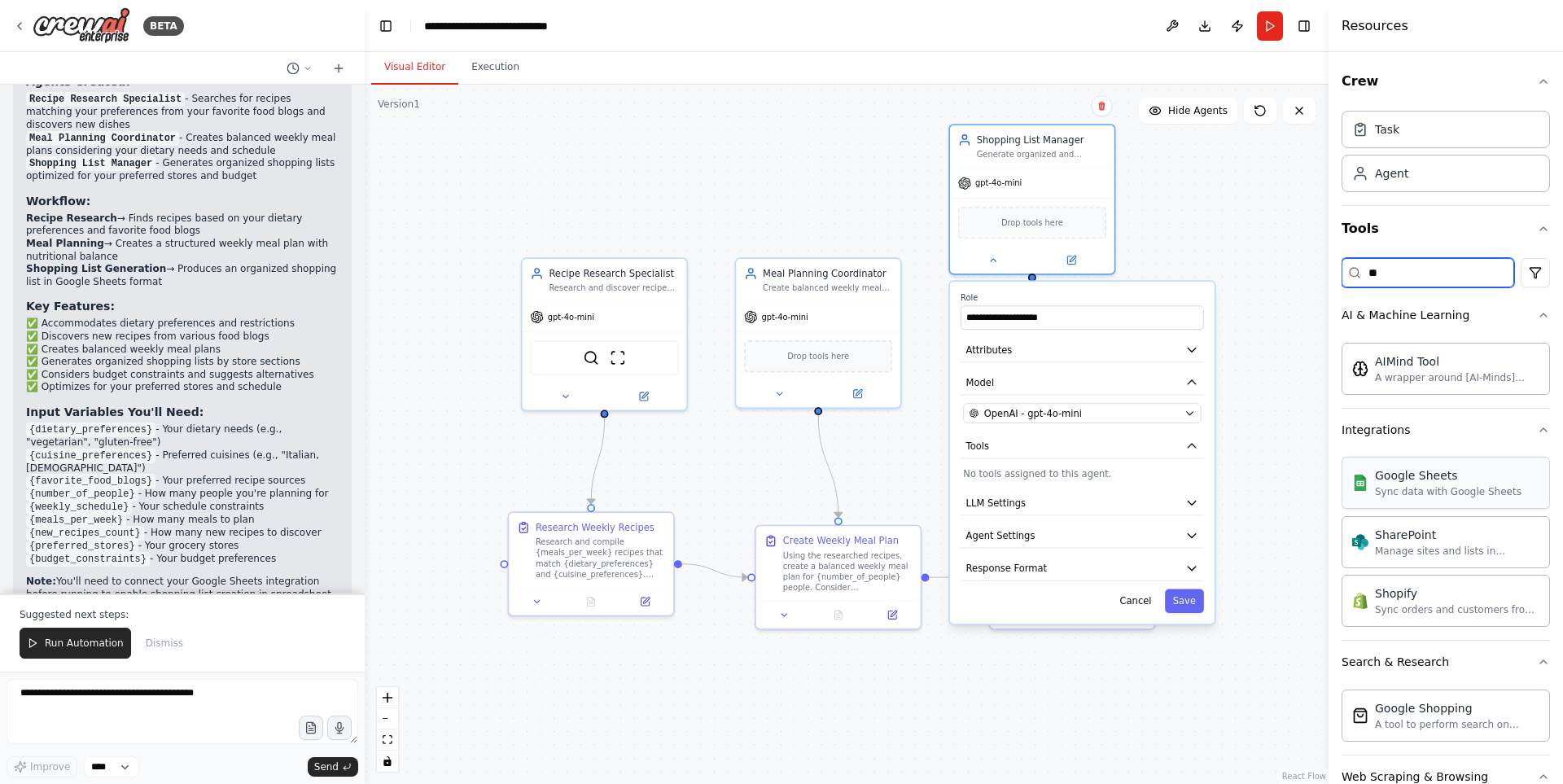
type input "**"
click at [1456, 477] on div "Google Sheets" at bounding box center [1448, 475] width 147 height 17
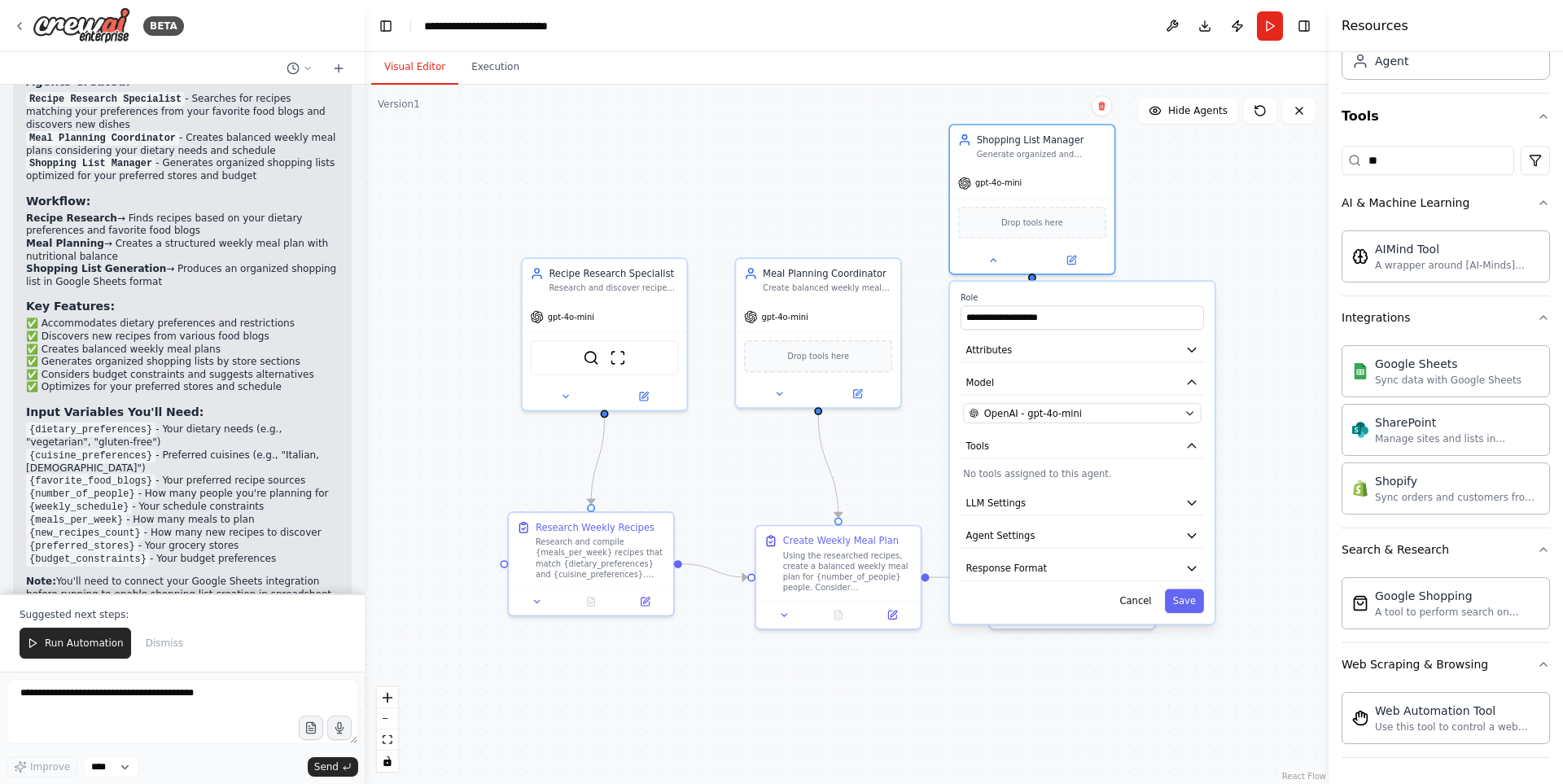
scroll to position [0, 0]
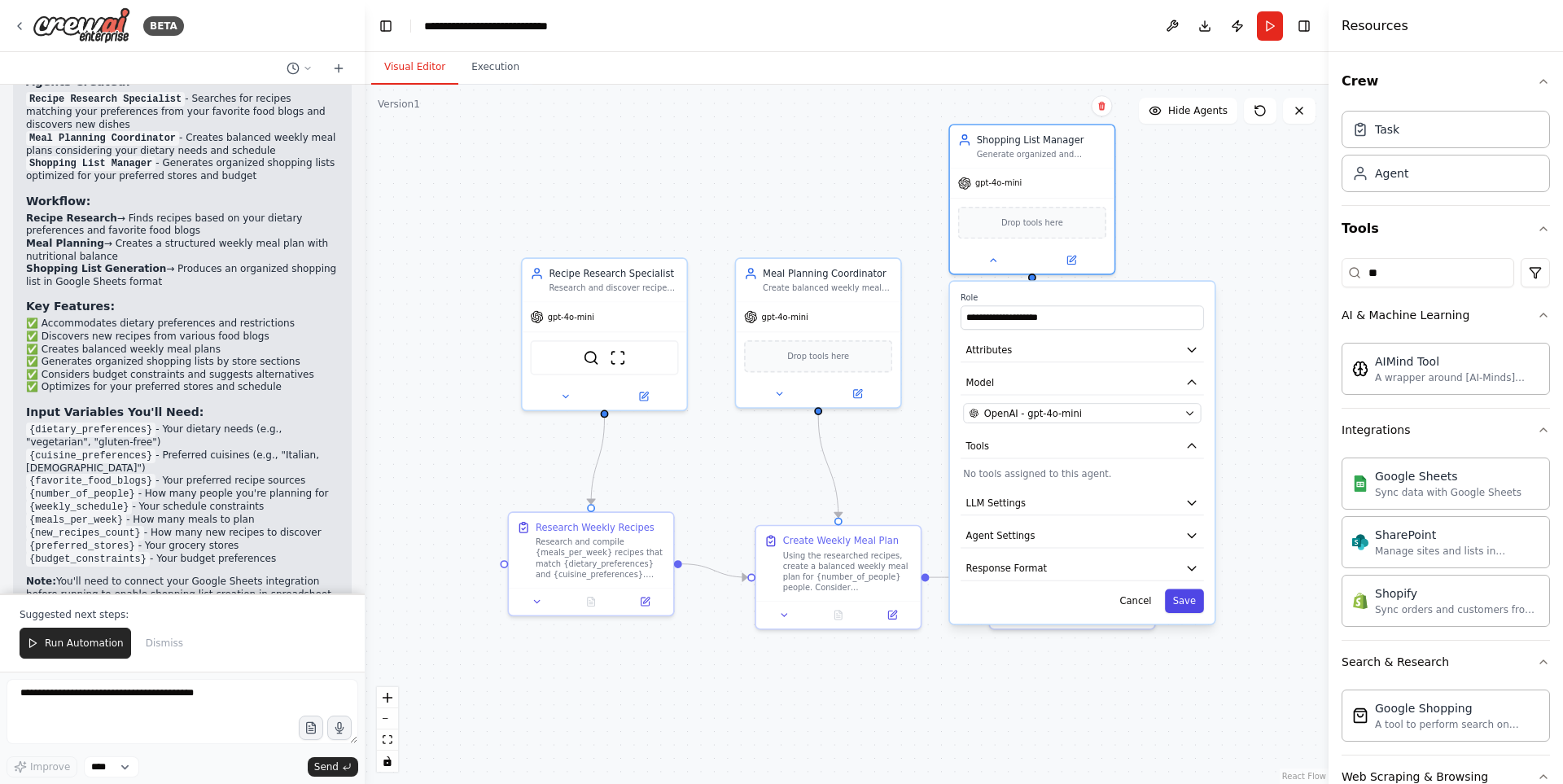
click at [1189, 602] on button "Save" at bounding box center [1184, 601] width 39 height 25
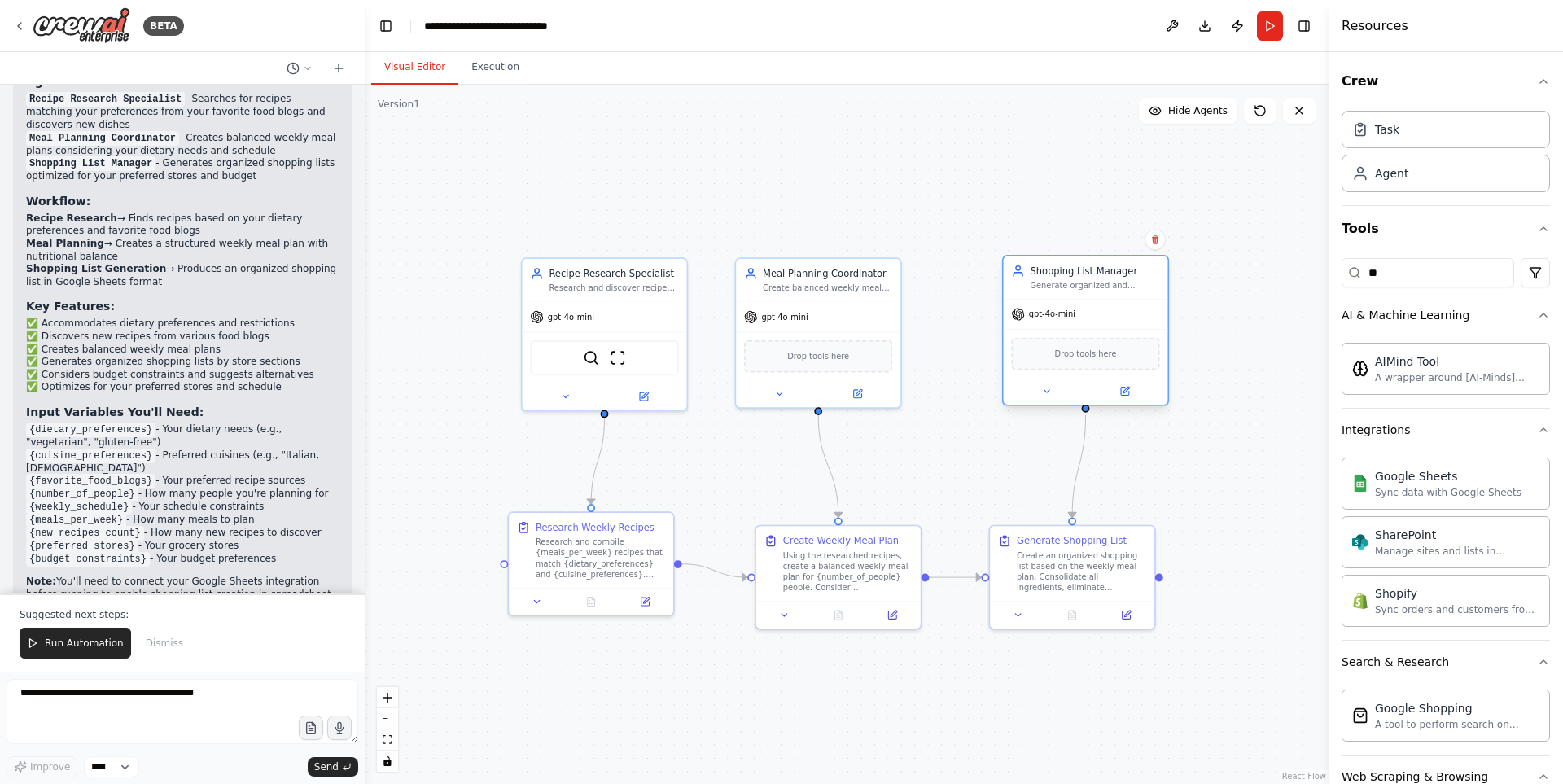
drag, startPoint x: 1061, startPoint y: 167, endPoint x: 1114, endPoint y: 315, distance: 157.2
click at [1114, 315] on div "gpt-4o-mini" at bounding box center [1085, 315] width 164 height 29
click at [69, 646] on span "Run Automation" at bounding box center [84, 643] width 79 height 13
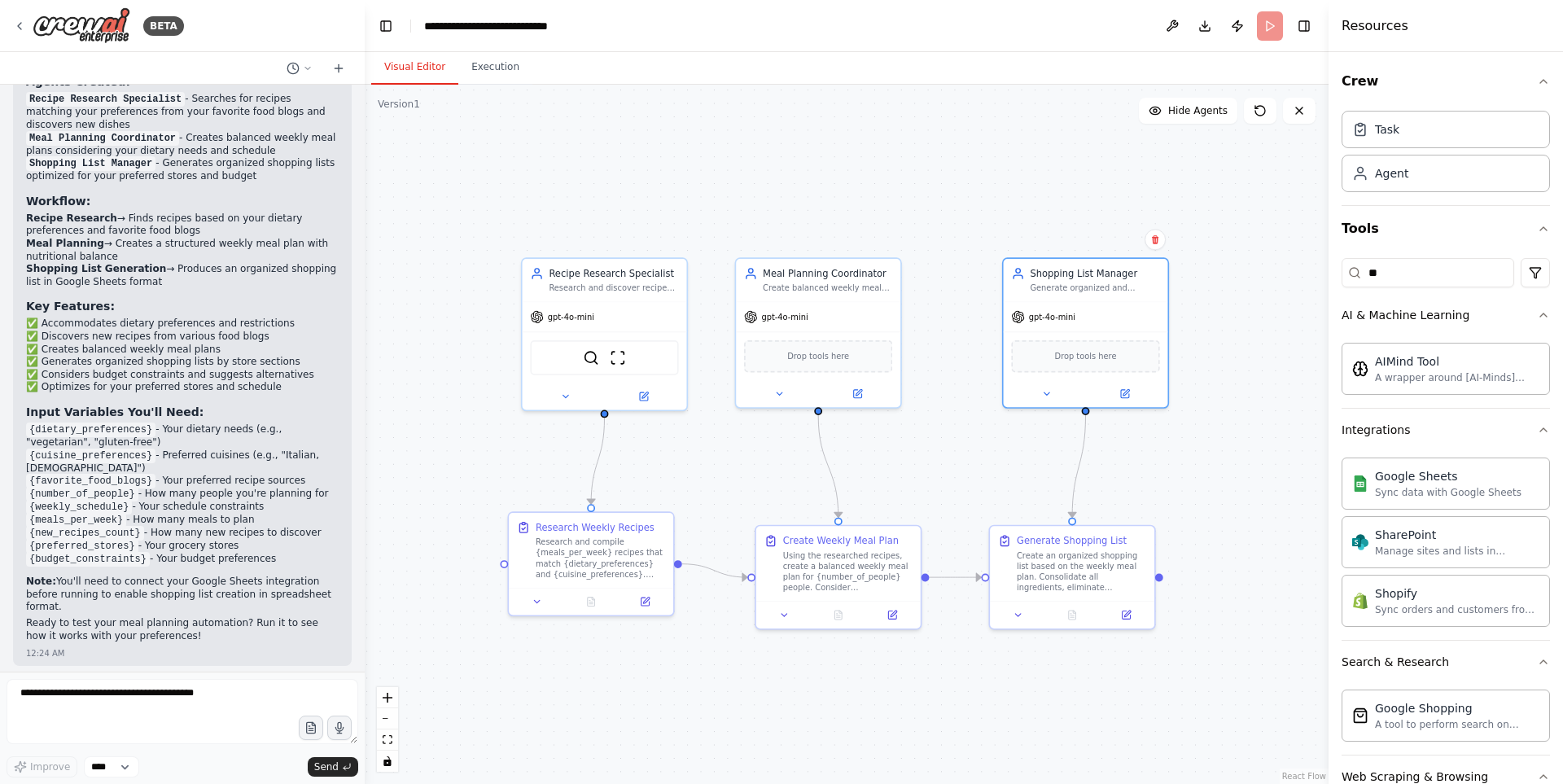
scroll to position [1224, 0]
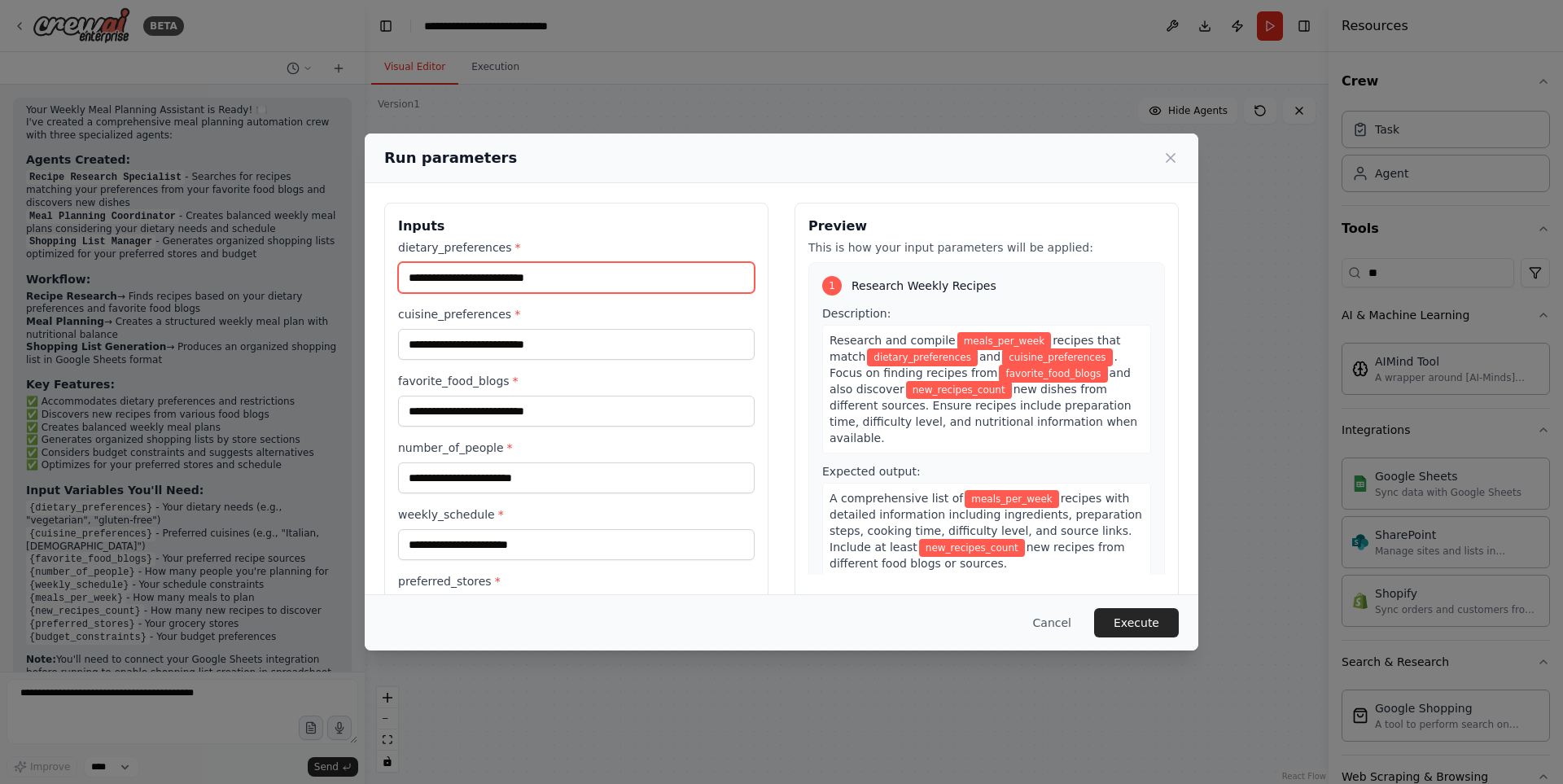
click at [586, 275] on input "dietary_preferences *" at bounding box center [576, 278] width 357 height 31
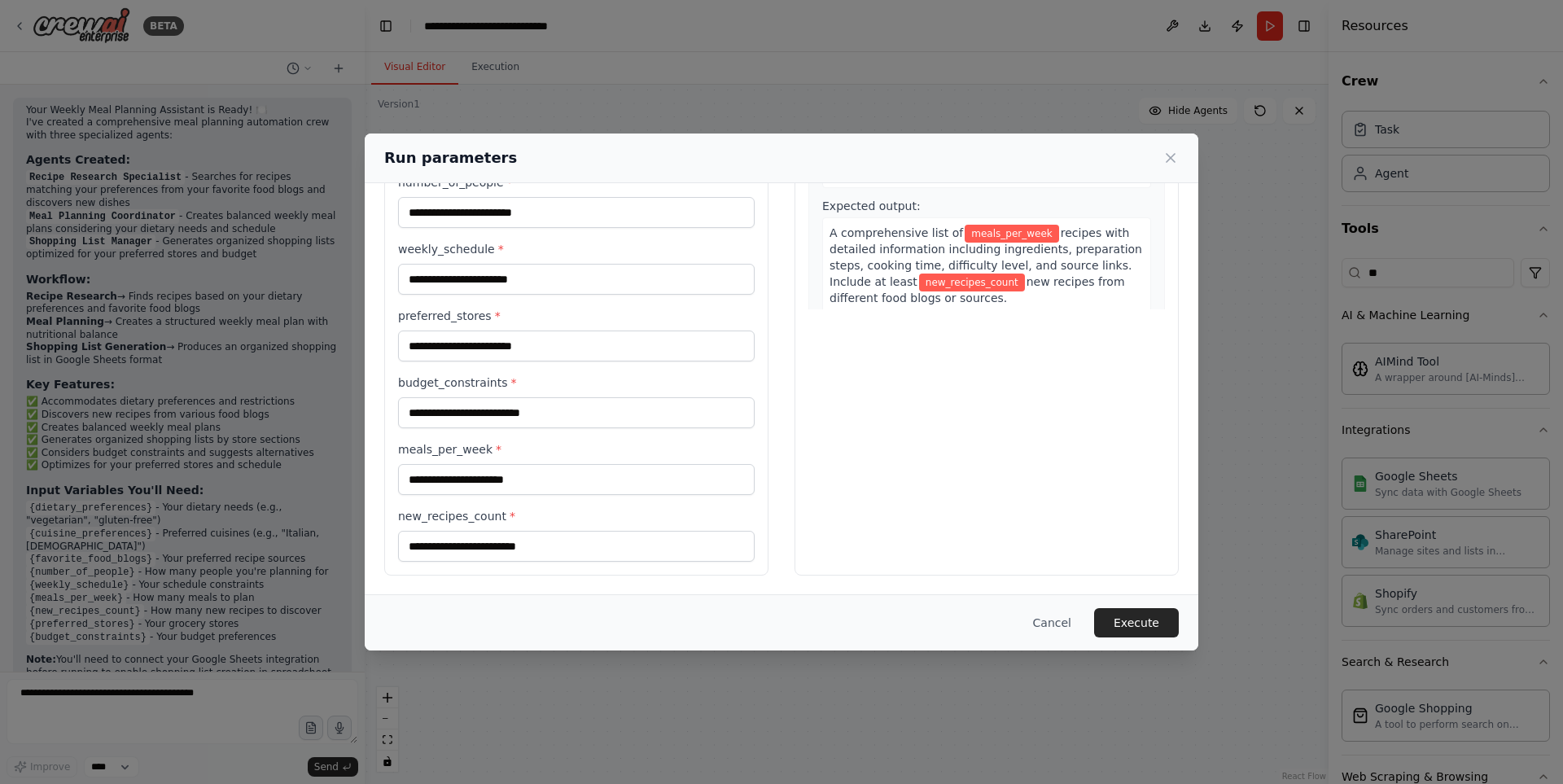
scroll to position [0, 0]
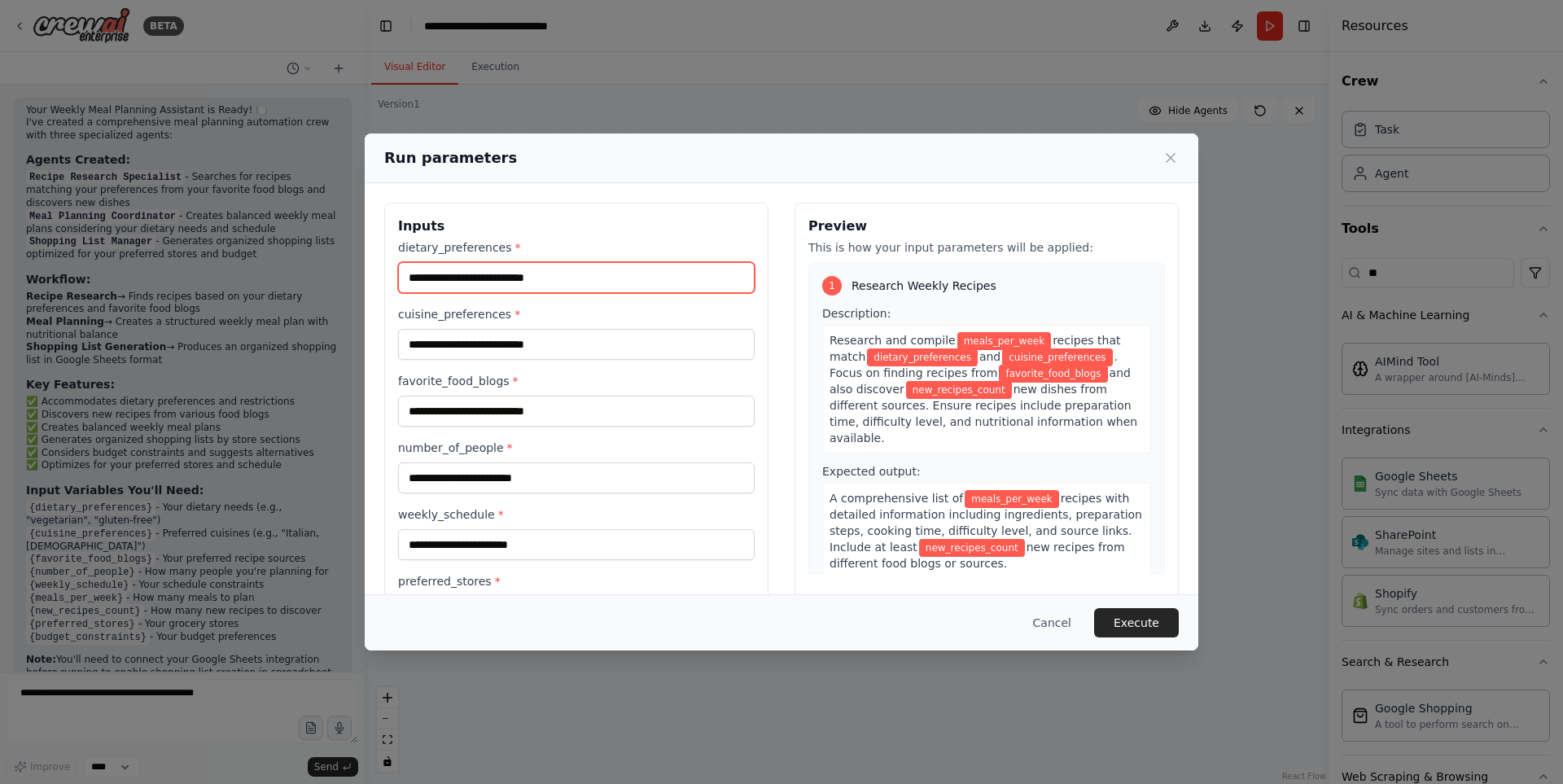
click at [578, 271] on input "dietary_preferences *" at bounding box center [576, 278] width 357 height 31
type input "*"
click at [1129, 635] on button "Execute" at bounding box center [1136, 623] width 84 height 29
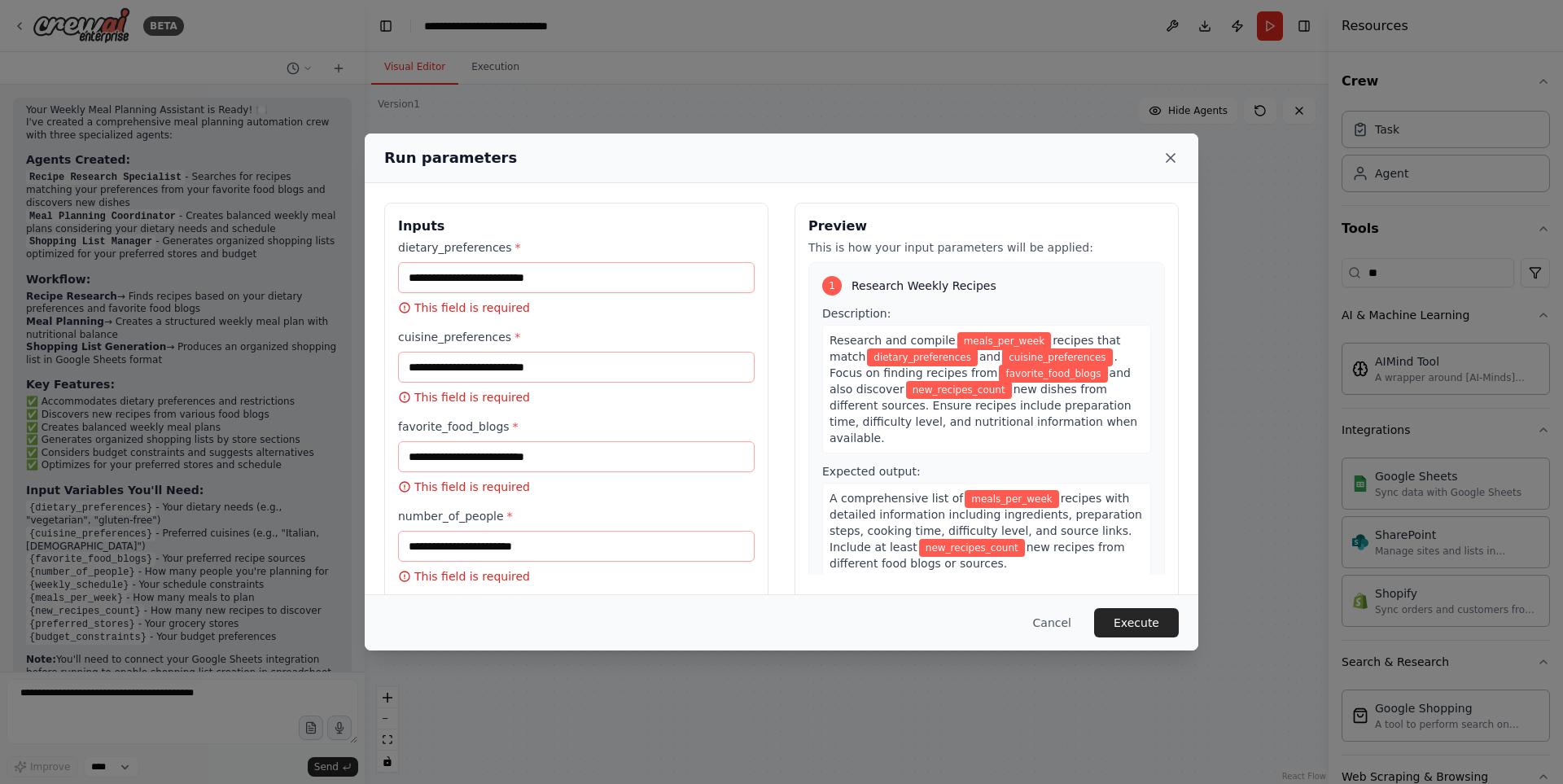
click at [1169, 160] on icon at bounding box center [1170, 158] width 17 height 17
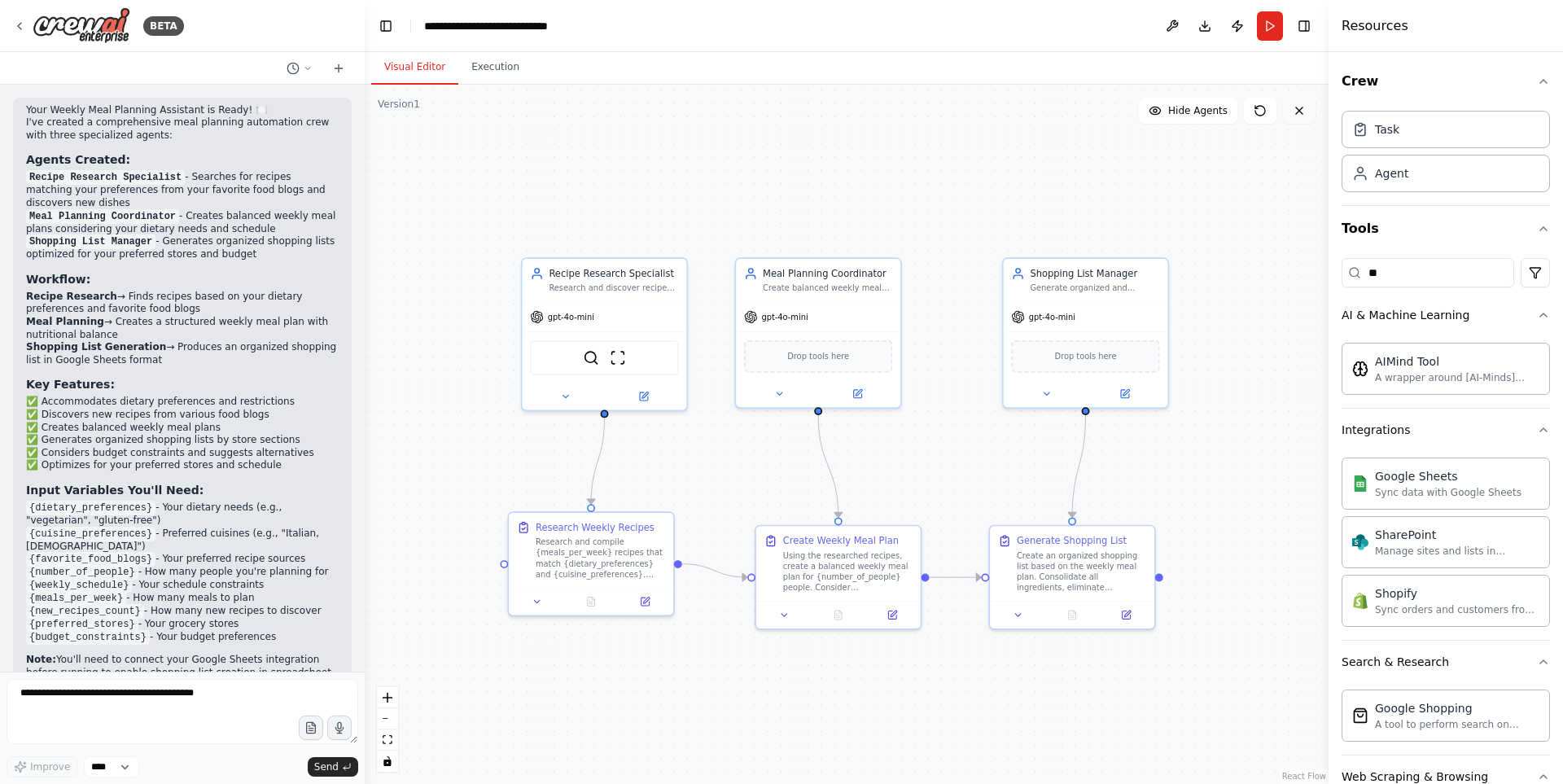
click at [1291, 105] on button at bounding box center [1300, 111] width 33 height 26
click at [16, 26] on icon at bounding box center [19, 26] width 13 height 13
